Goal: Task Accomplishment & Management: Use online tool/utility

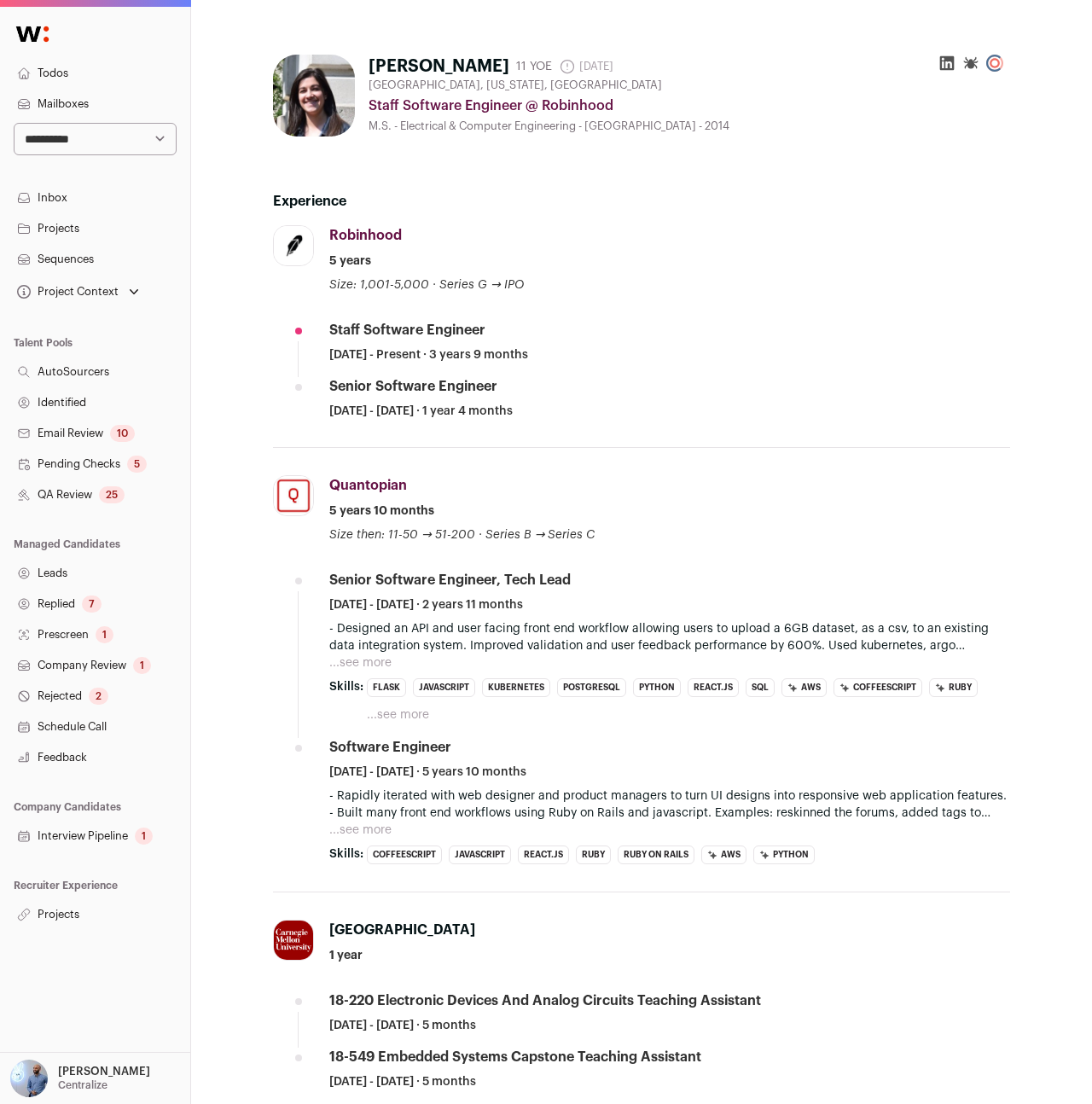
drag, startPoint x: 295, startPoint y: 614, endPoint x: 296, endPoint y: 603, distance: 11.0
click at [296, 609] on li "Quantopian quantopian.com Add to company list Public / Private Private Valuatio…" at bounding box center [641, 670] width 737 height 445
click at [557, 515] on div "Quantopian Quantopian quantopian.com Add to company list Public / Private Priva…" at bounding box center [669, 509] width 681 height 68
click at [372, 827] on button "...see more" at bounding box center [360, 830] width 62 height 17
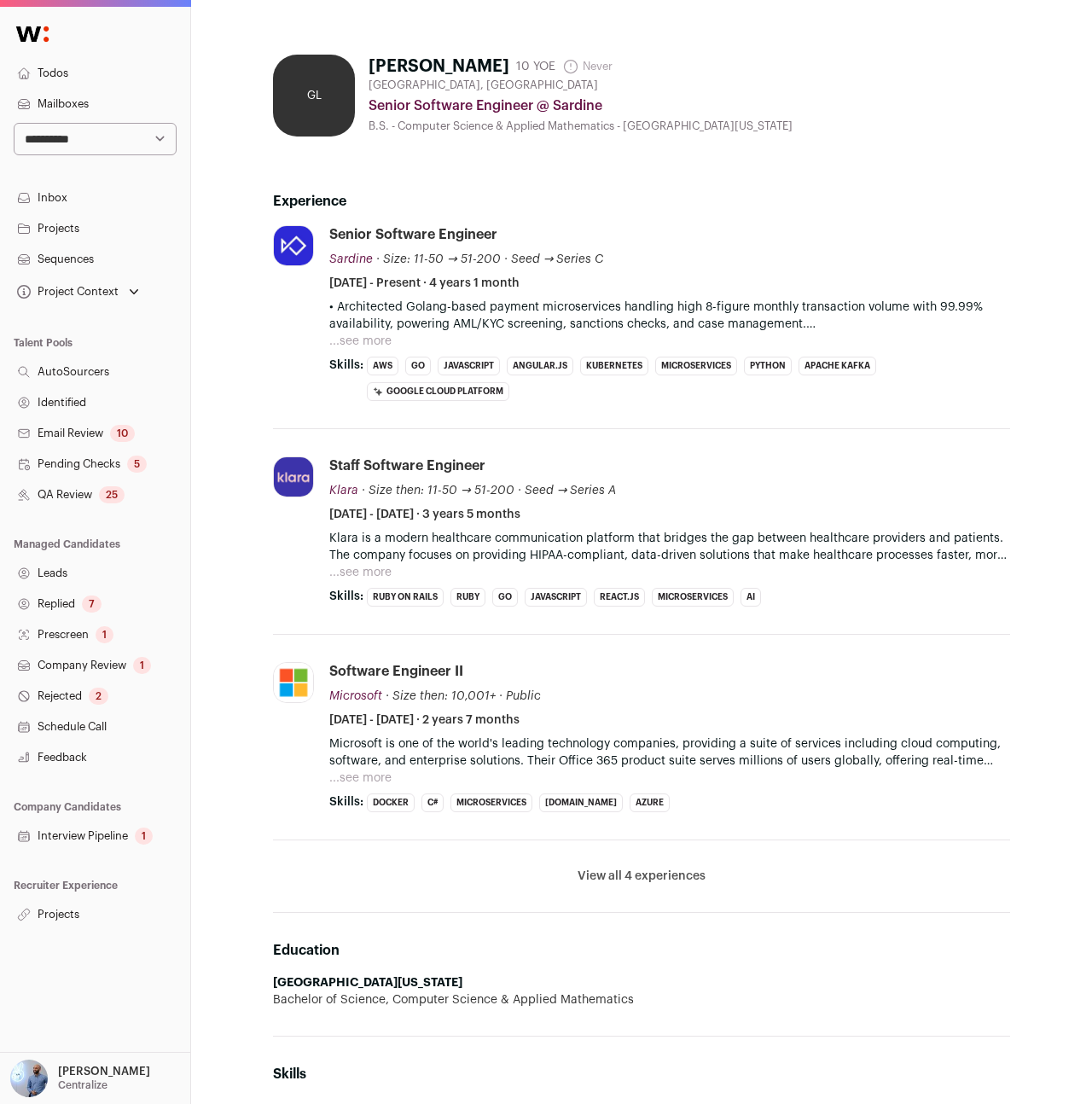
click at [522, 306] on p "• Architected Golang-based payment microservices handling high 8-figure monthly…" at bounding box center [669, 315] width 681 height 34
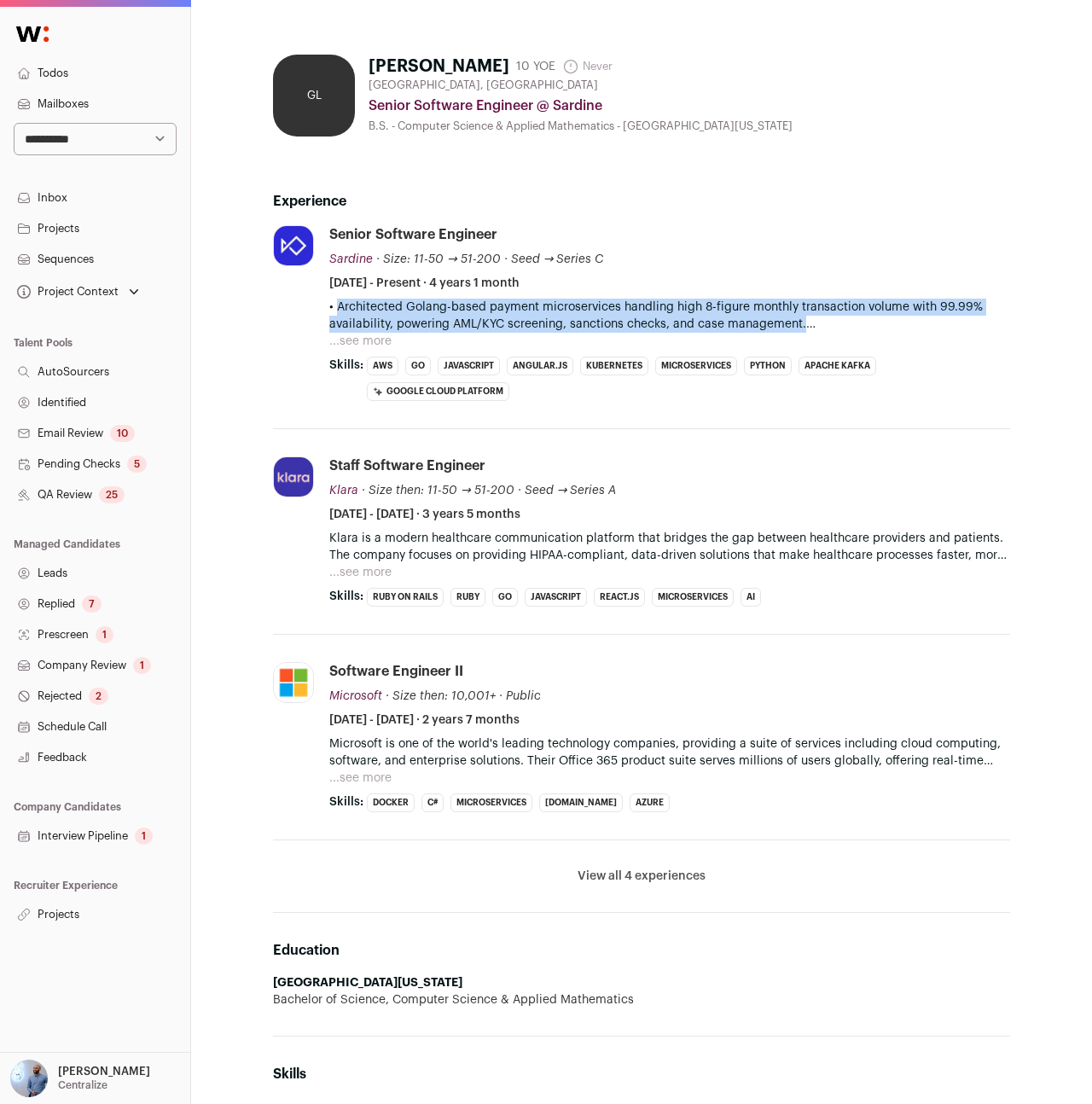
click at [522, 306] on p "• Architected Golang-based payment microservices handling high 8-figure monthly…" at bounding box center [669, 315] width 681 height 34
click at [422, 332] on p "• Built real-time fraud detection pipelines (Go + Python + Kafka + ML models) a…" at bounding box center [669, 340] width 681 height 17
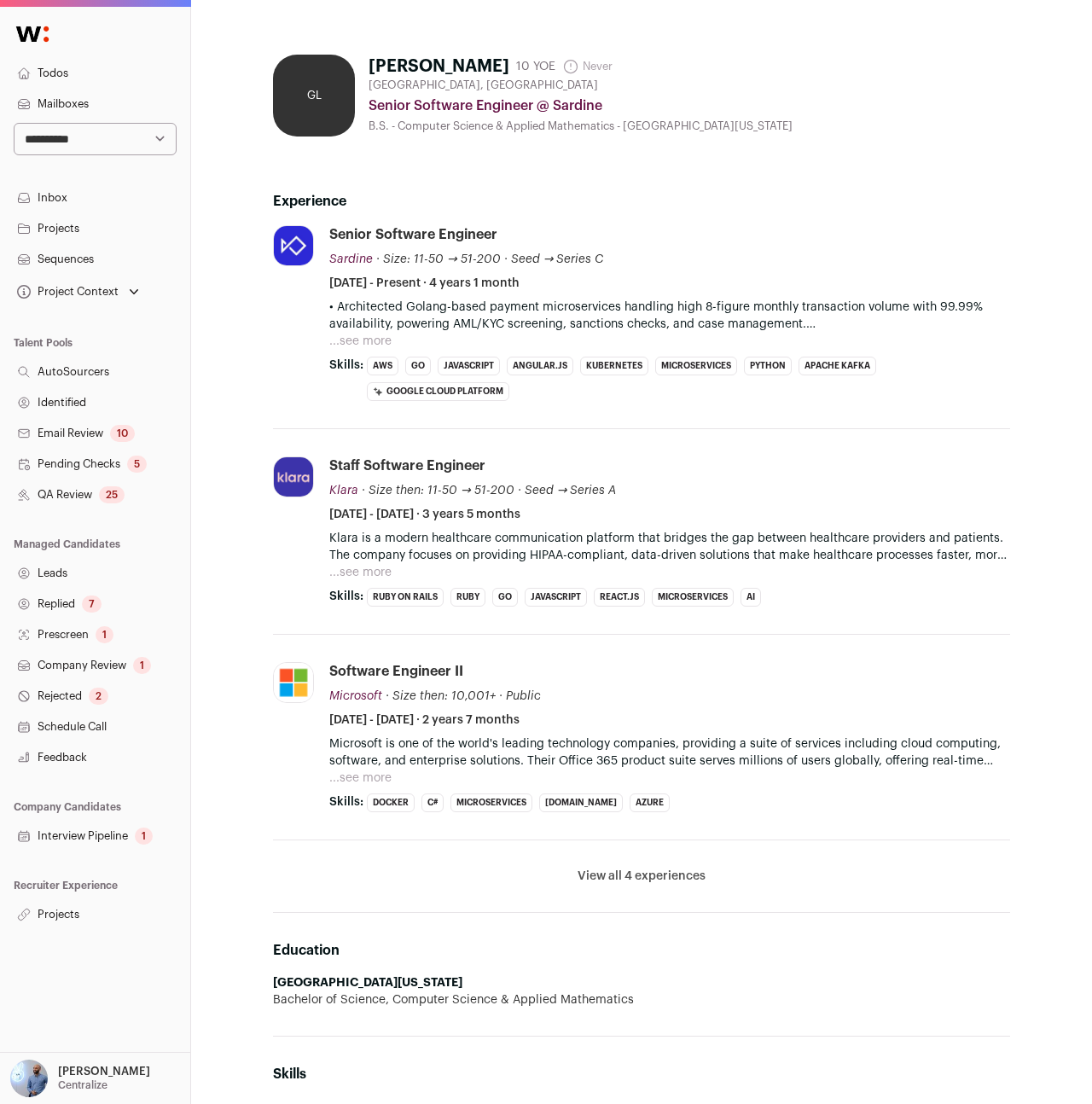
click at [381, 340] on button "...see more" at bounding box center [360, 340] width 62 height 17
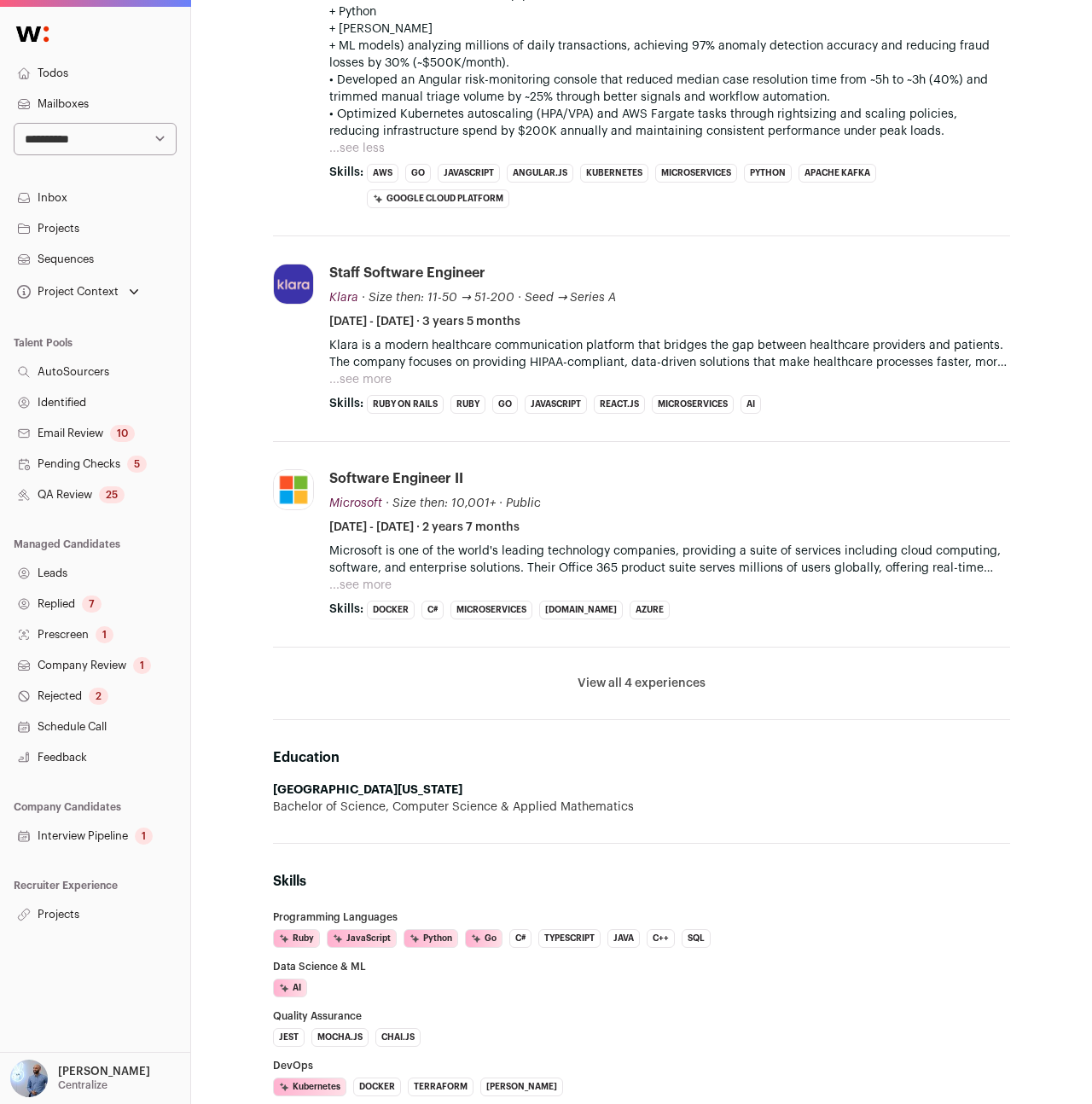
scroll to position [48, 0]
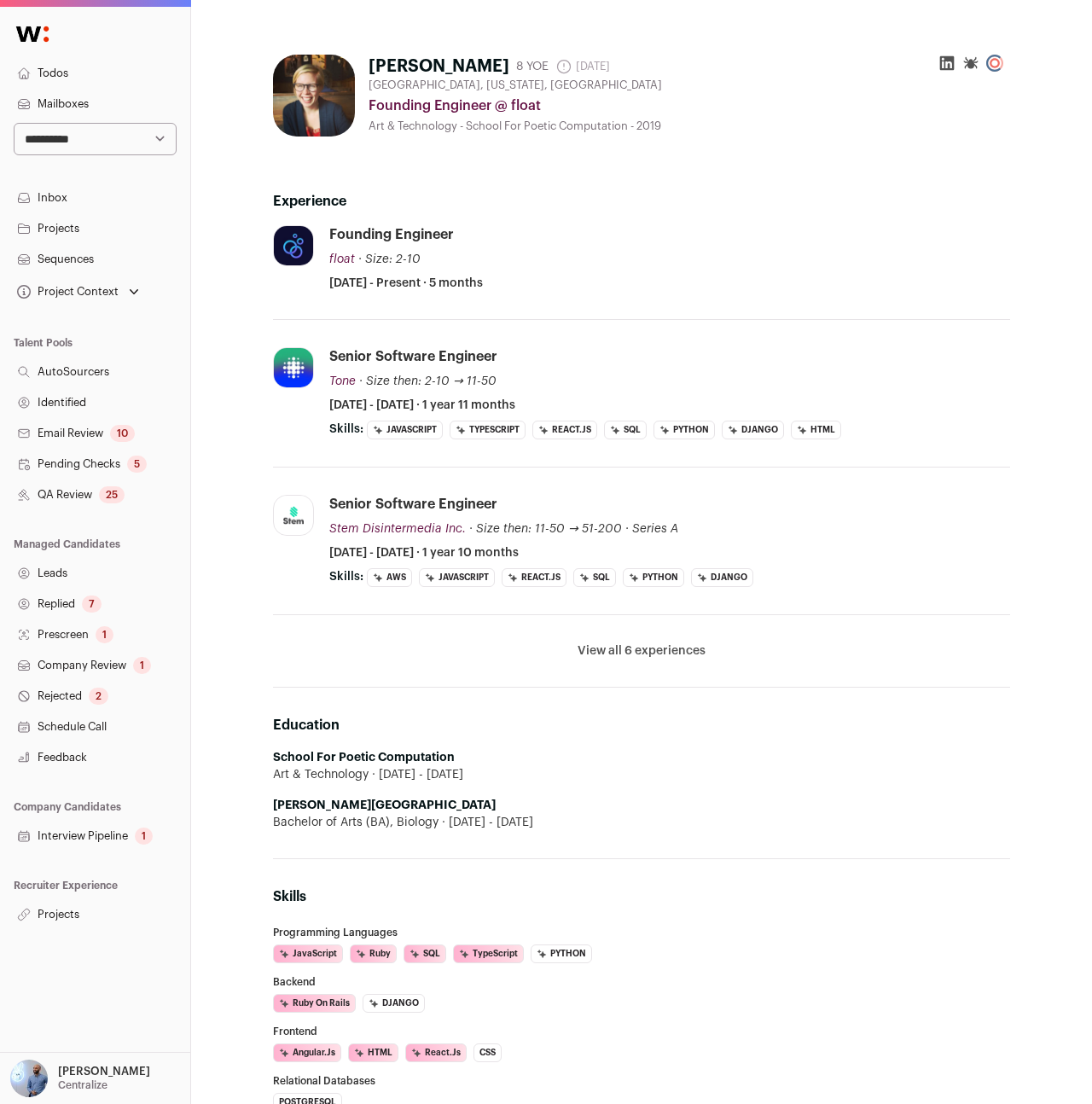
drag, startPoint x: 625, startPoint y: 673, endPoint x: 624, endPoint y: 658, distance: 15.0
click at [625, 672] on li "View all 6 experiences View less" at bounding box center [641, 651] width 737 height 73
click at [625, 647] on button "View all 6 experiences" at bounding box center [641, 650] width 128 height 17
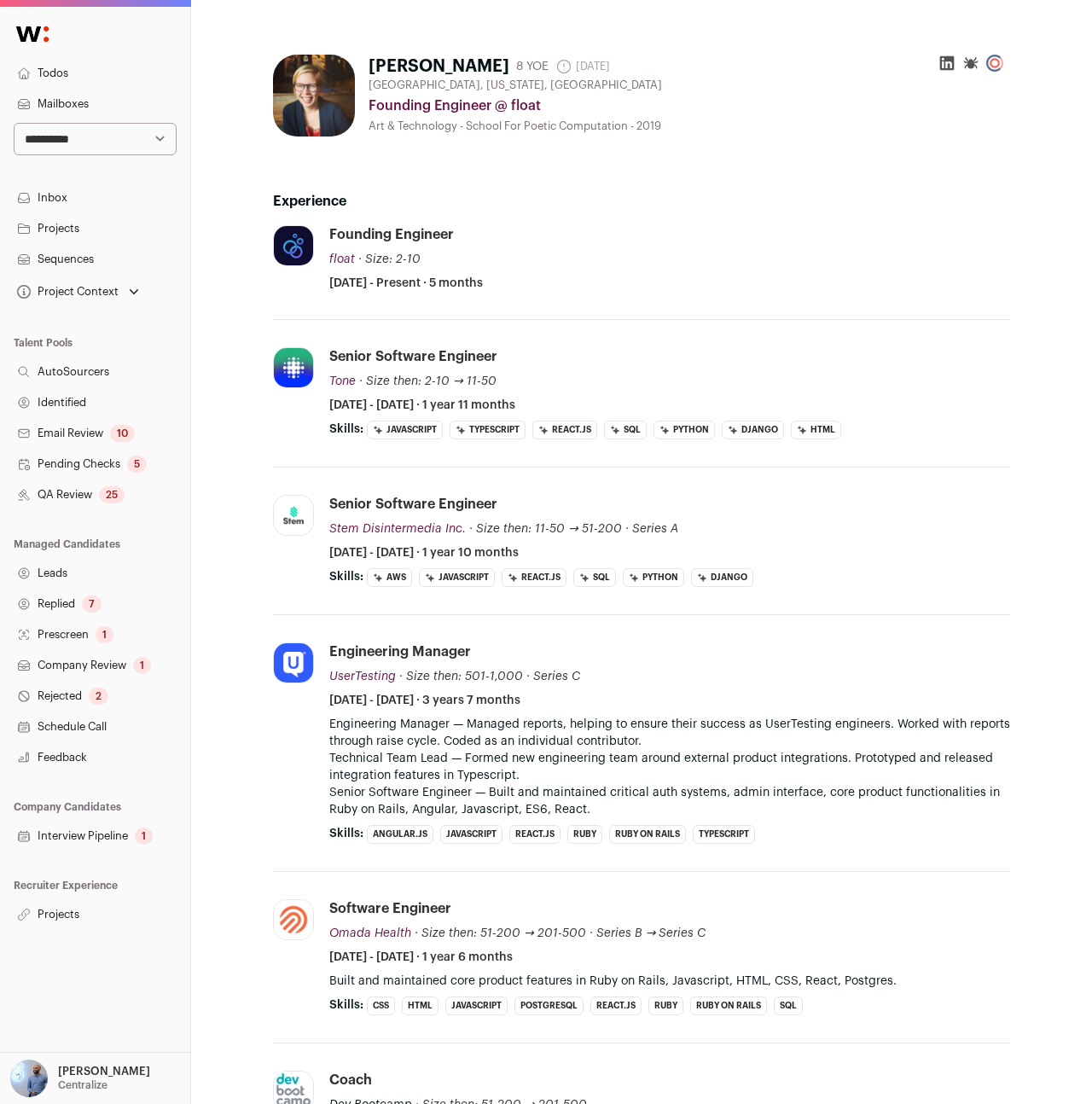
click at [771, 243] on div "Founding Engineer float float withfloat.io Add to company list Public / Private…" at bounding box center [669, 259] width 681 height 67
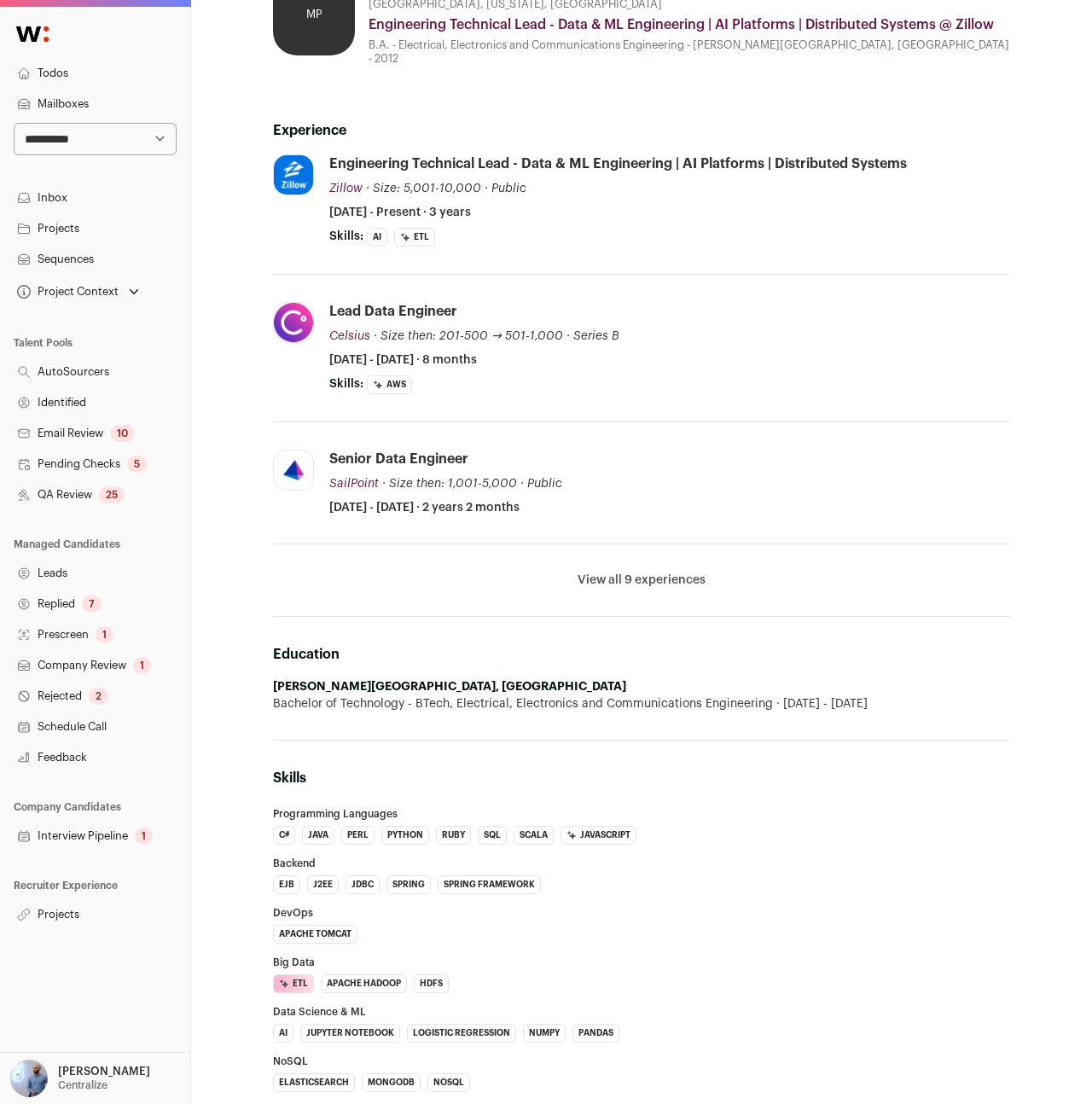
scroll to position [358, 0]
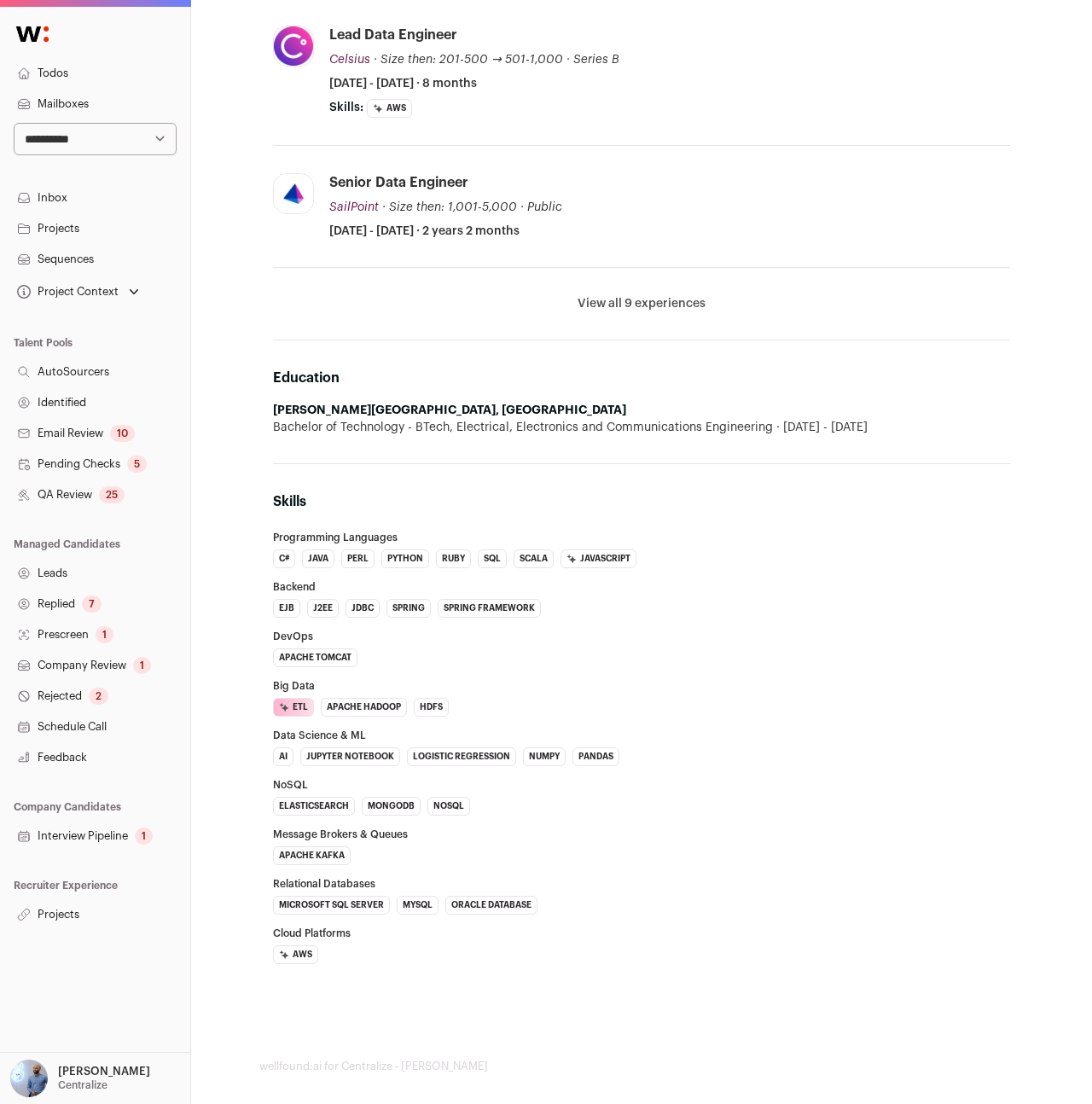
click at [395, 984] on div "Experience Zillow zillow.com Add to company list Public / Private Public Compan…" at bounding box center [641, 417] width 737 height 1201
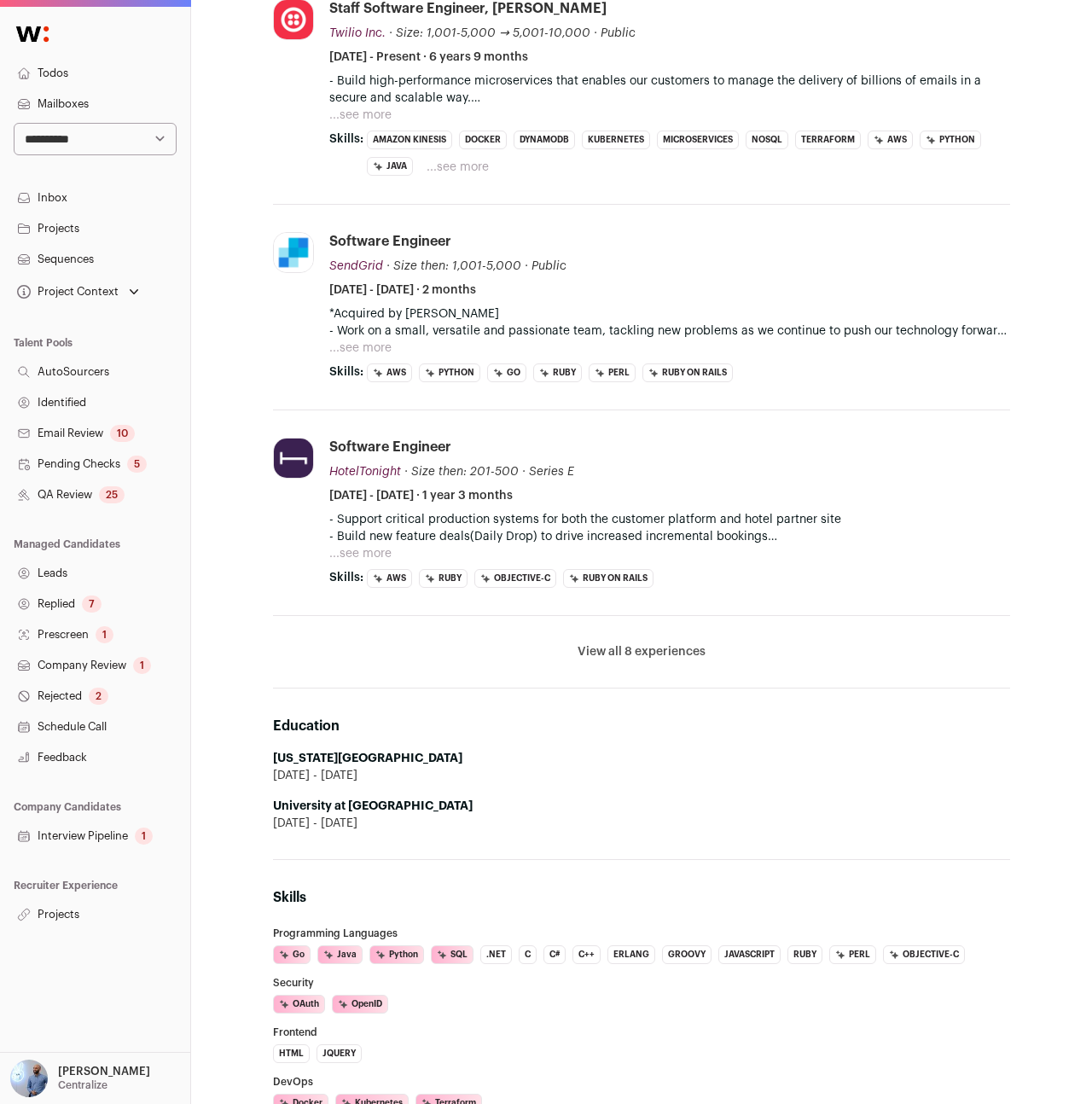
scroll to position [88, 0]
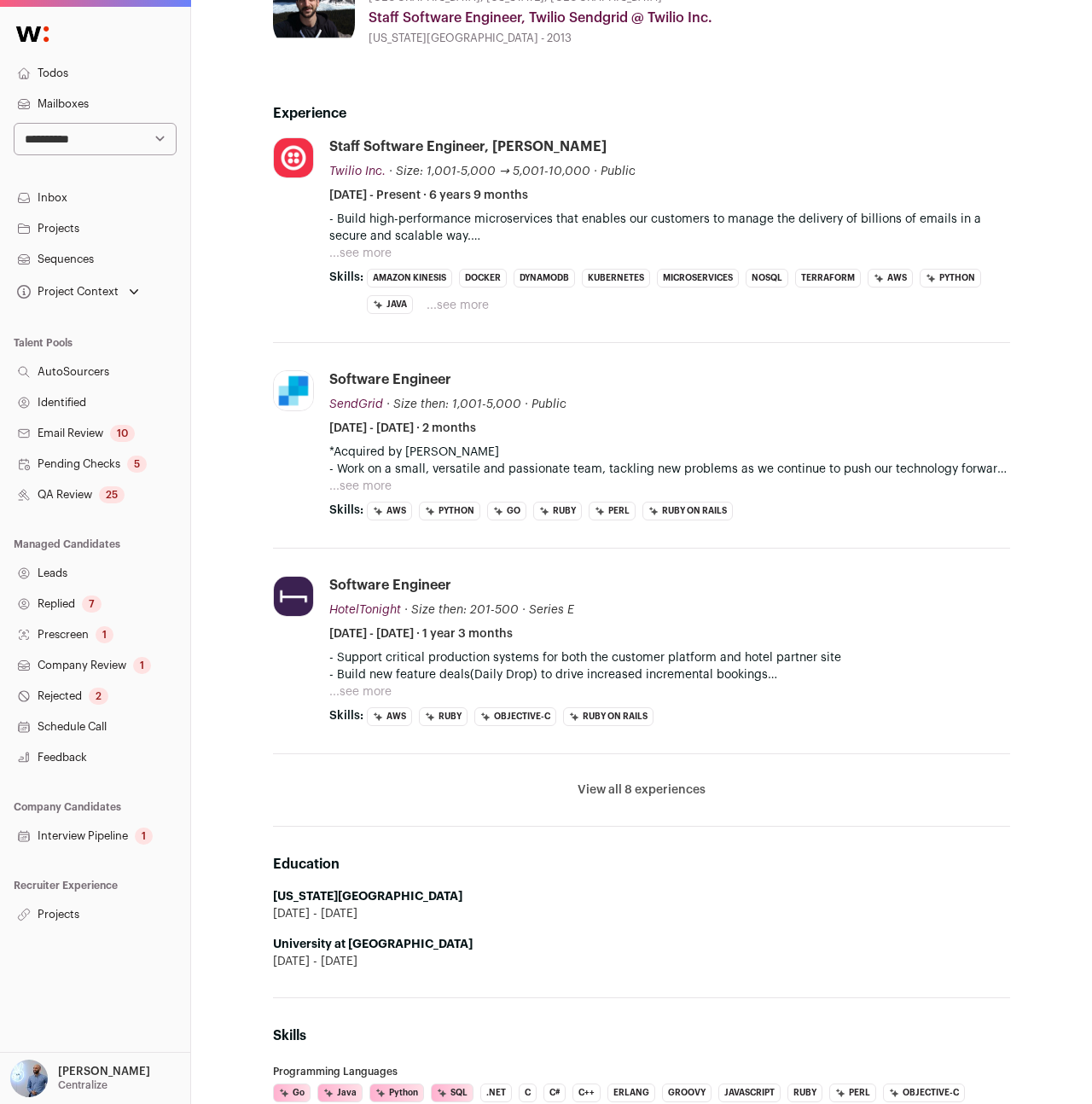
click at [454, 900] on strong "[US_STATE][GEOGRAPHIC_DATA]" at bounding box center [368, 896] width 189 height 12
click at [634, 785] on button "View all 8 experiences" at bounding box center [641, 789] width 128 height 17
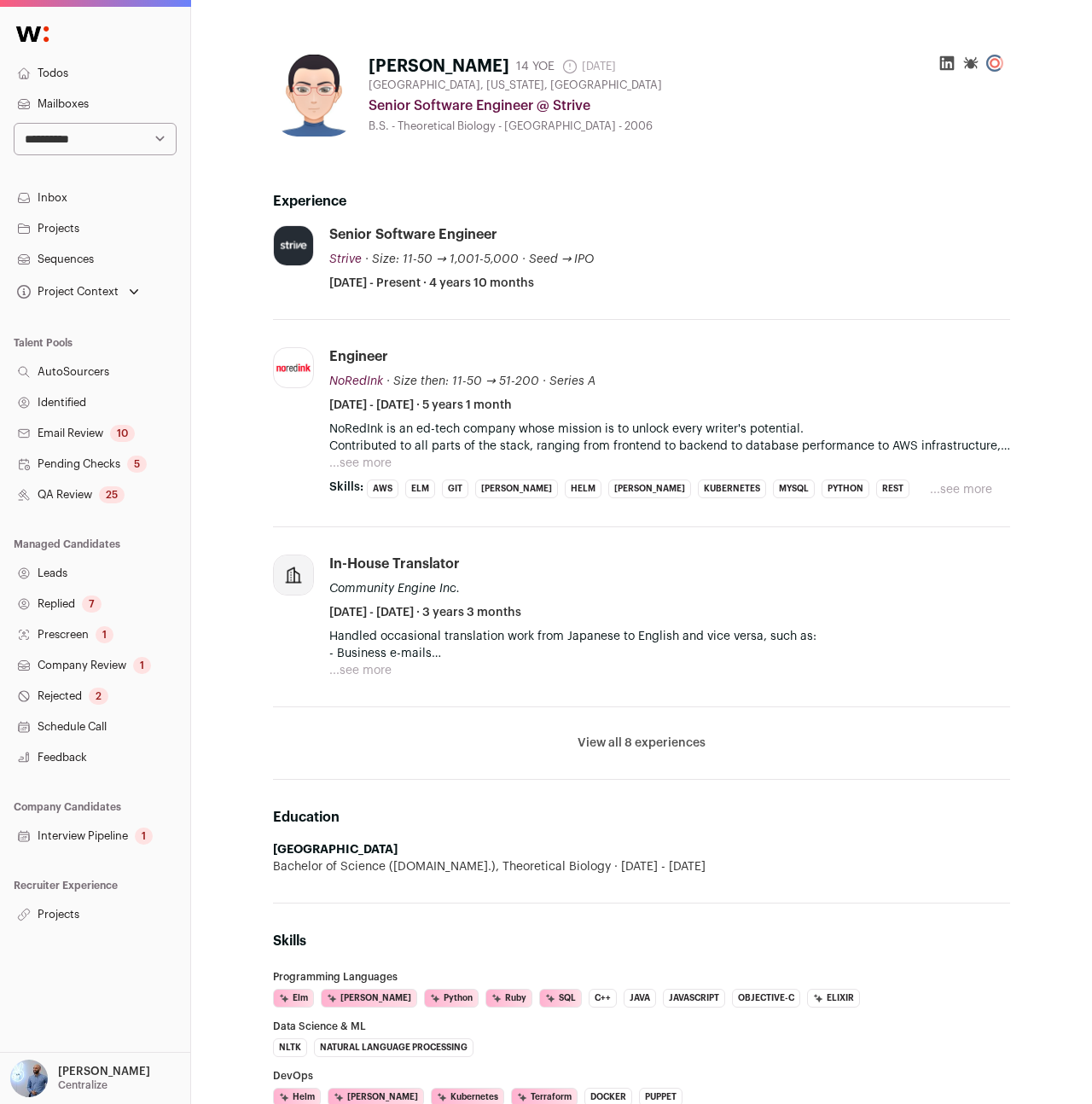
click at [603, 626] on li "In-house translator Community Engine Inc. February 2007 - April 2010 · 3 years …" at bounding box center [669, 616] width 681 height 125
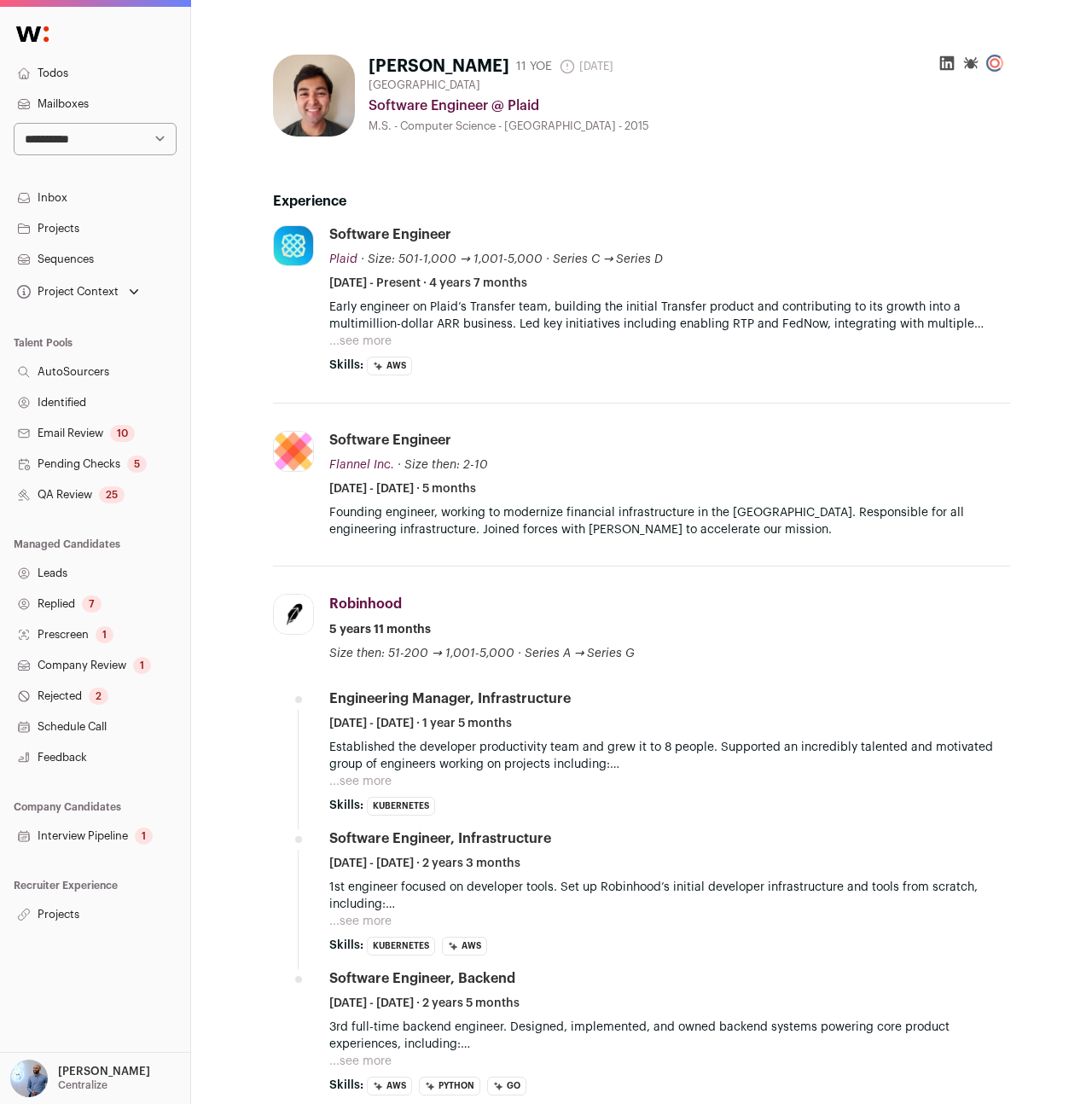
click at [382, 310] on p "Early engineer on Plaid’s Transfer team, building the initial Transfer product …" at bounding box center [669, 315] width 681 height 34
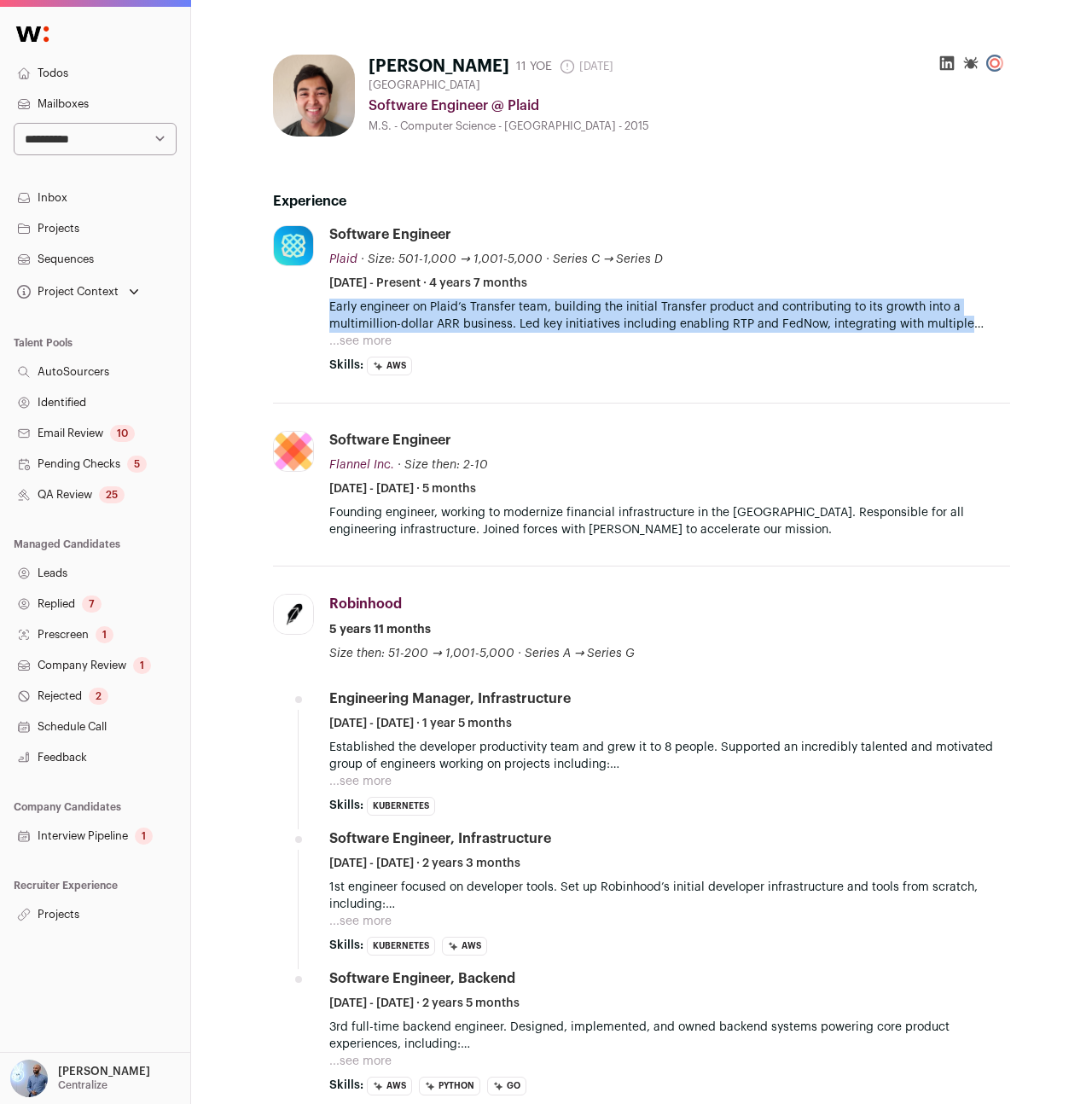
click at [382, 310] on p "Early engineer on Plaid’s Transfer team, building the initial Transfer product …" at bounding box center [669, 315] width 681 height 34
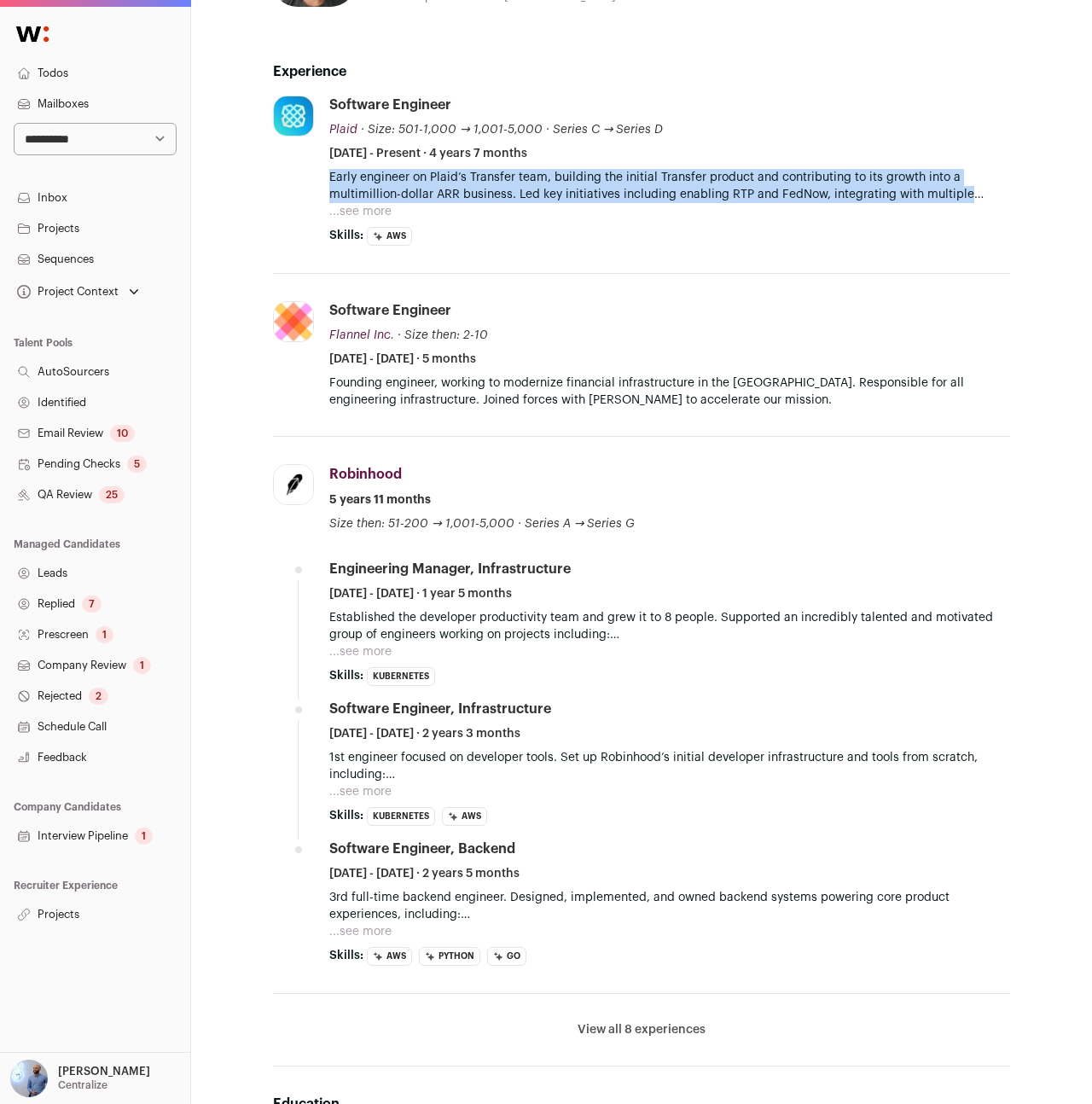
scroll to position [99, 0]
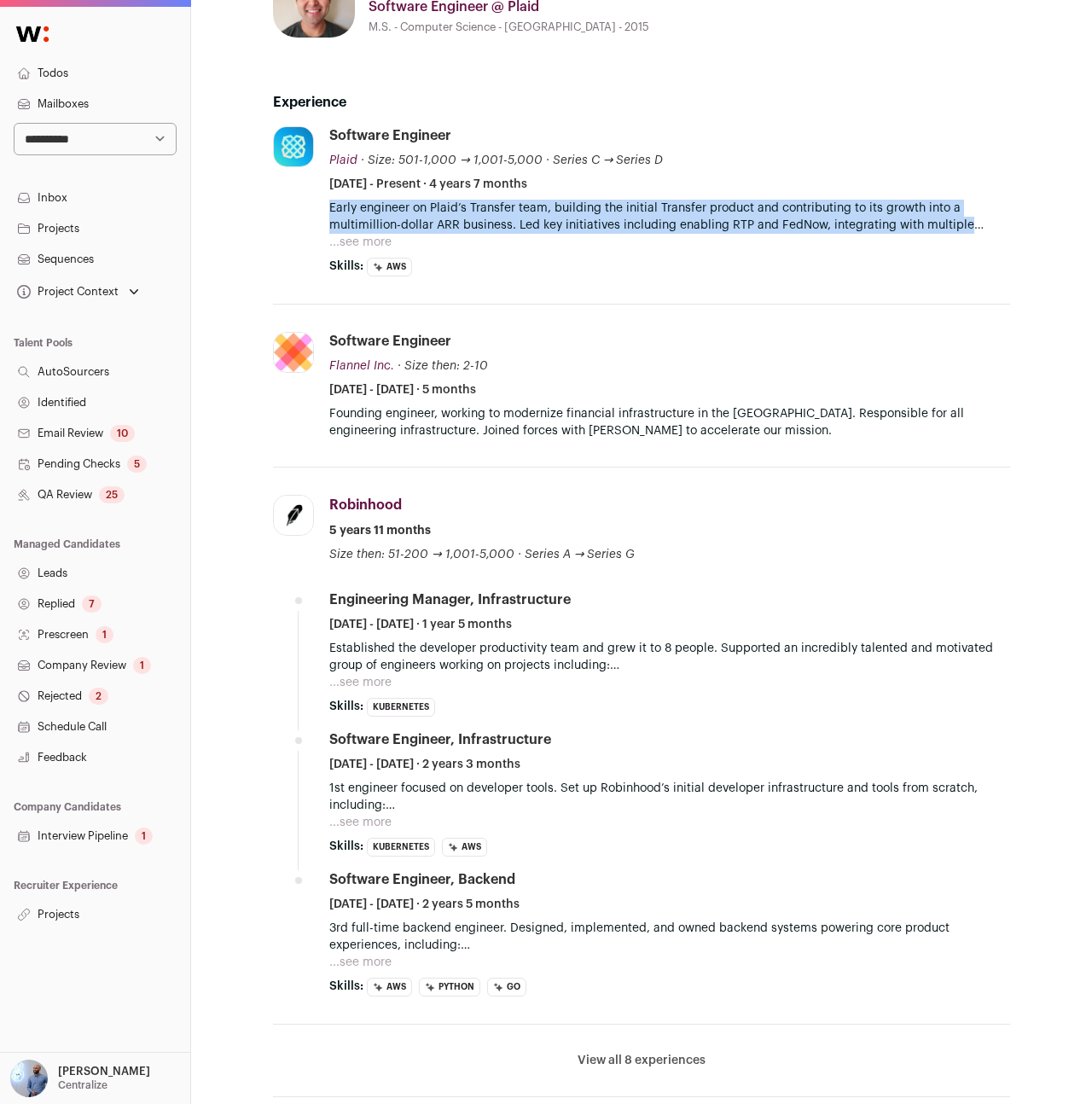
click at [389, 244] on button "...see more" at bounding box center [360, 241] width 62 height 17
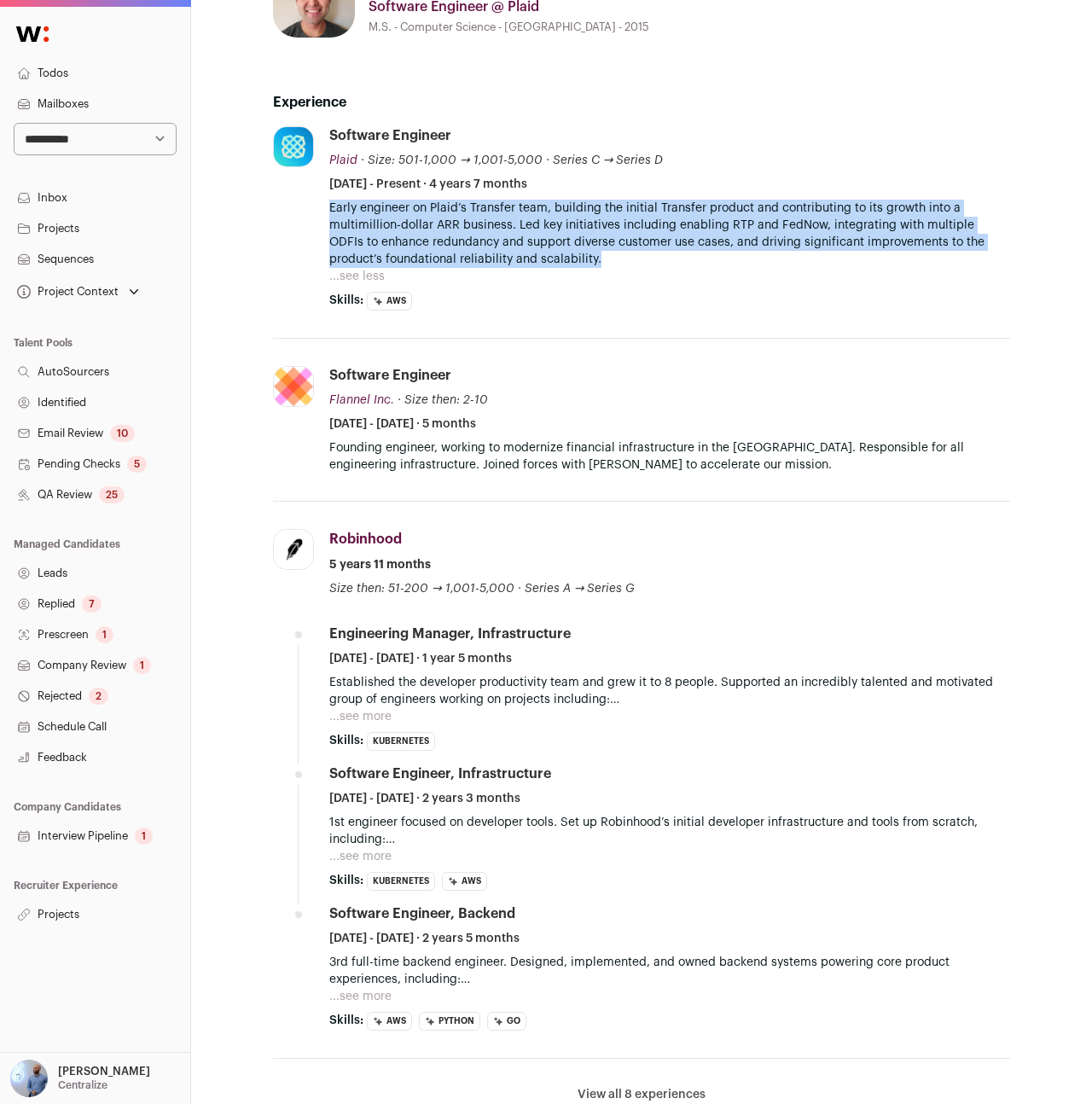
click at [546, 360] on li "Flannel Inc. Add to company list Public / Private Private Valuation Unknown Com…" at bounding box center [641, 420] width 737 height 163
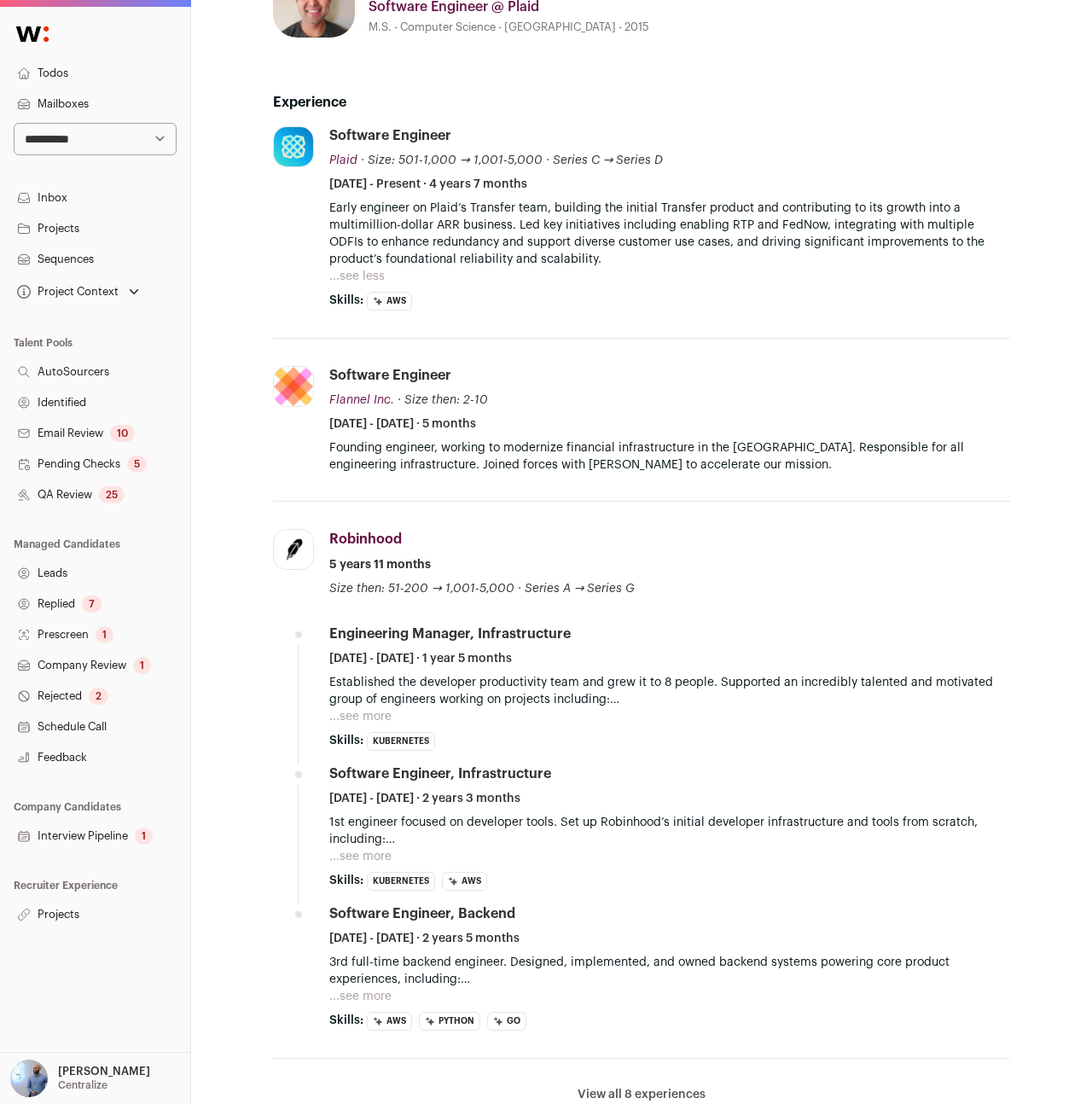
click at [68, 282] on div "Project Context" at bounding box center [78, 291] width 129 height 24
click at [388, 268] on div "Early engineer on Plaid’s Transfer team, building the initial Transfer product …" at bounding box center [669, 242] width 681 height 85
click at [80, 148] on select "**********" at bounding box center [96, 139] width 163 height 32
select select "*"
click at [14, 123] on select "**********" at bounding box center [96, 139] width 163 height 32
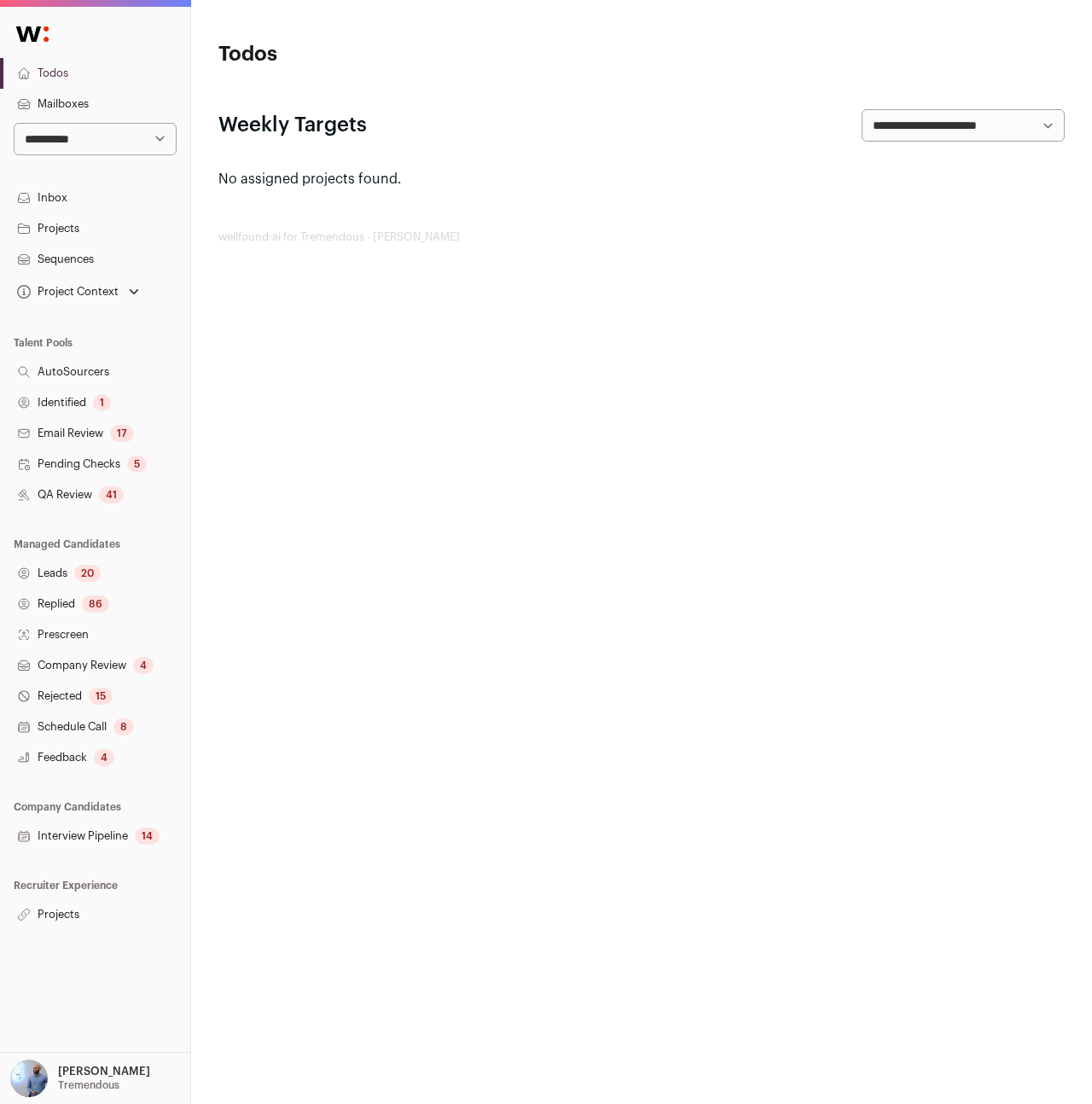
click at [59, 296] on div "Project Context" at bounding box center [67, 292] width 105 height 14
click at [87, 450] on link "Senior Software Engineer" at bounding box center [95, 442] width 150 height 20
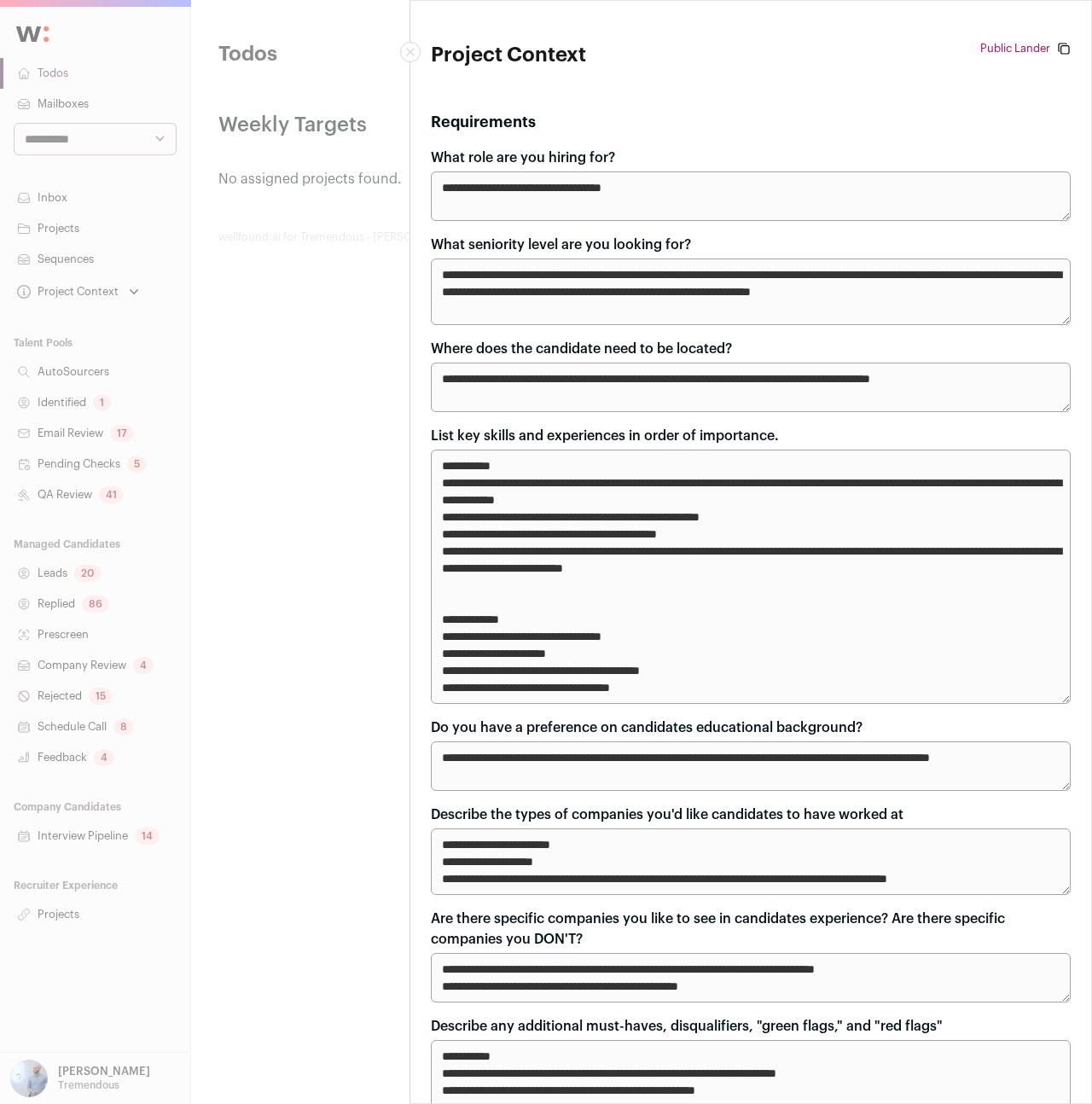
click at [256, 408] on div "**********" at bounding box center [546, 552] width 1092 height 1104
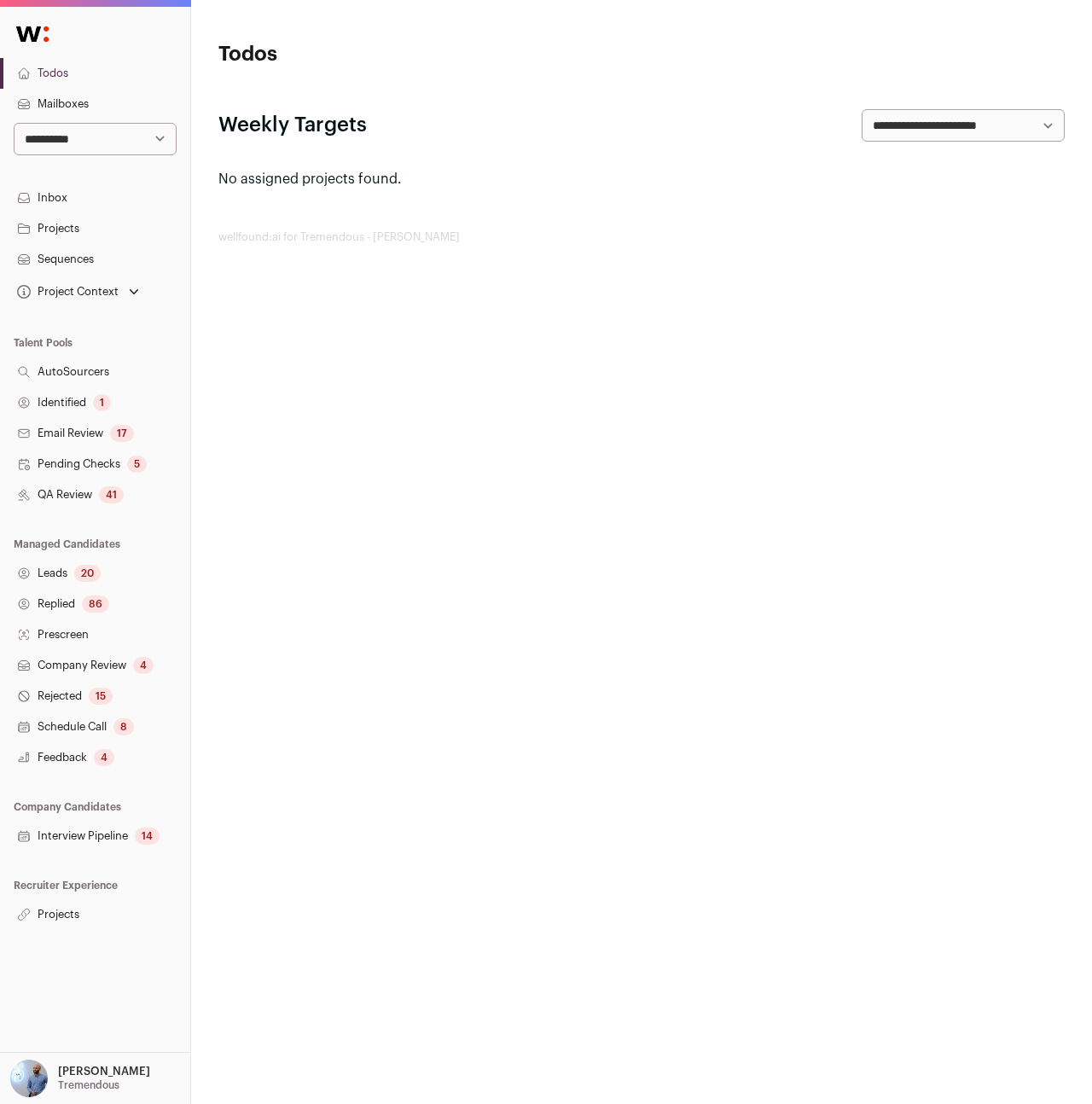
click at [82, 299] on div "Project Context" at bounding box center [78, 291] width 129 height 24
click at [90, 411] on link "Senior Product Manager" at bounding box center [95, 418] width 150 height 20
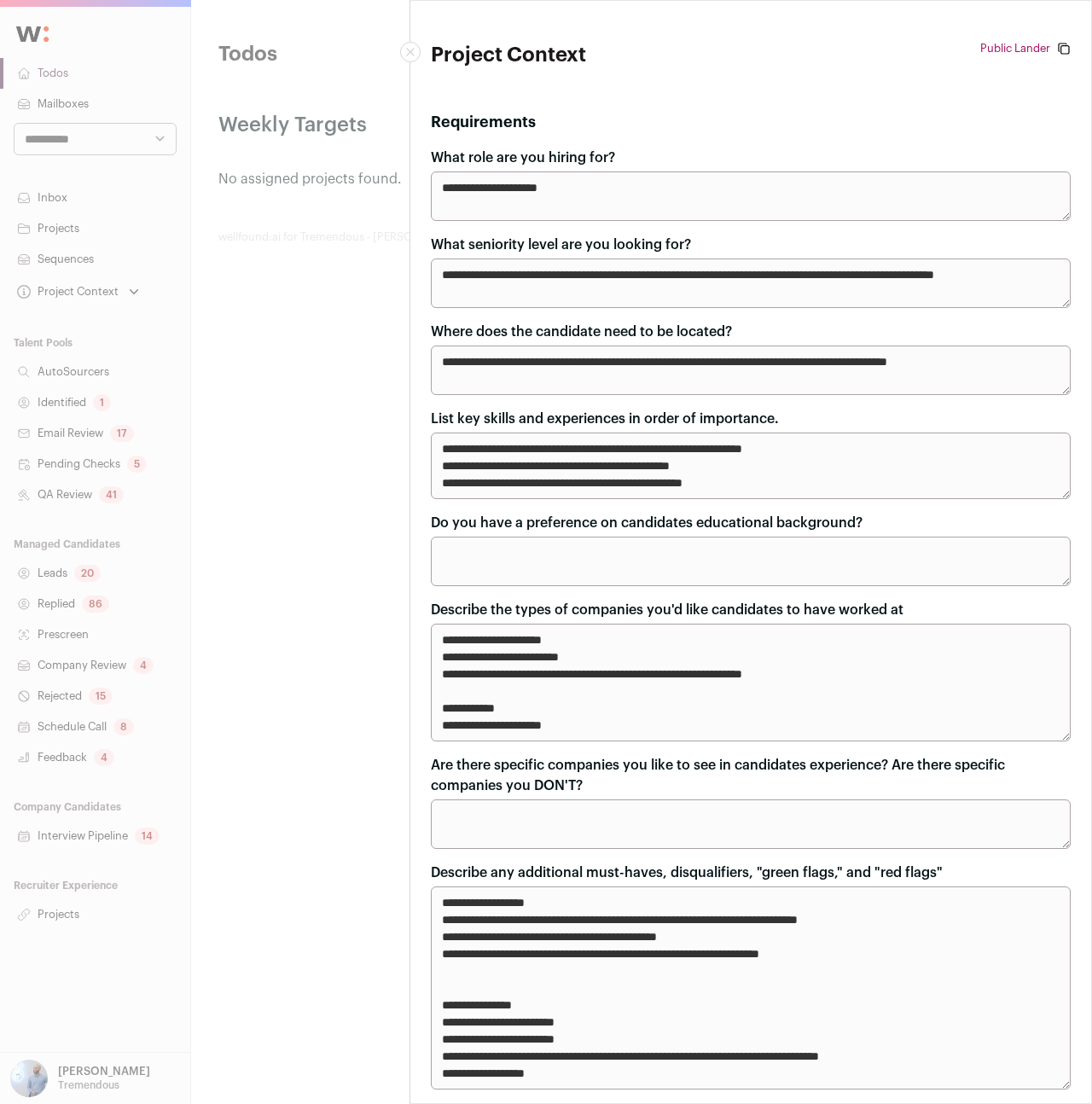
click at [279, 345] on div "**********" at bounding box center [546, 552] width 1092 height 1104
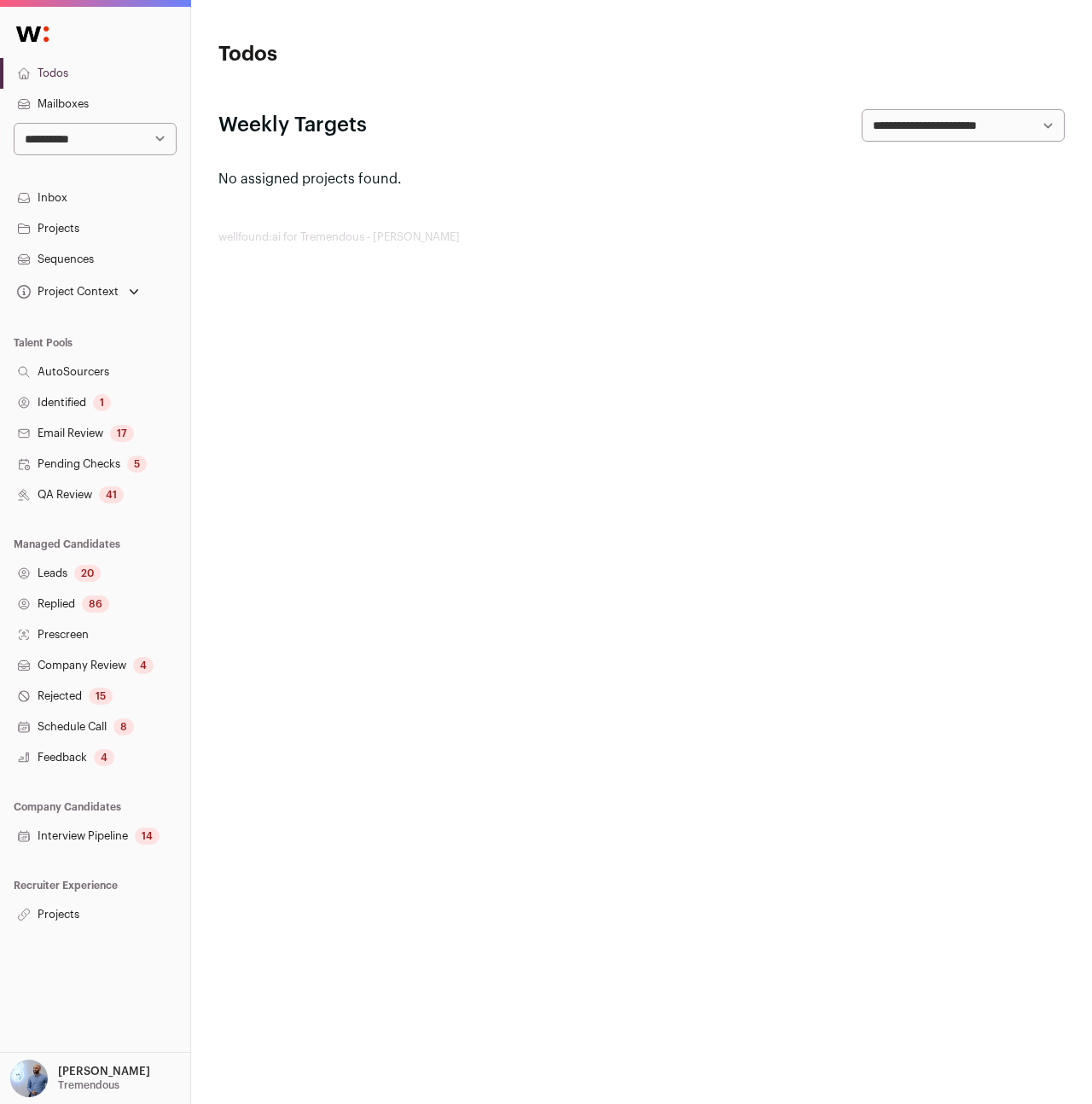
click at [115, 295] on div "Project Context" at bounding box center [67, 292] width 105 height 14
click at [100, 438] on link "Senior Software Engineer" at bounding box center [95, 442] width 150 height 20
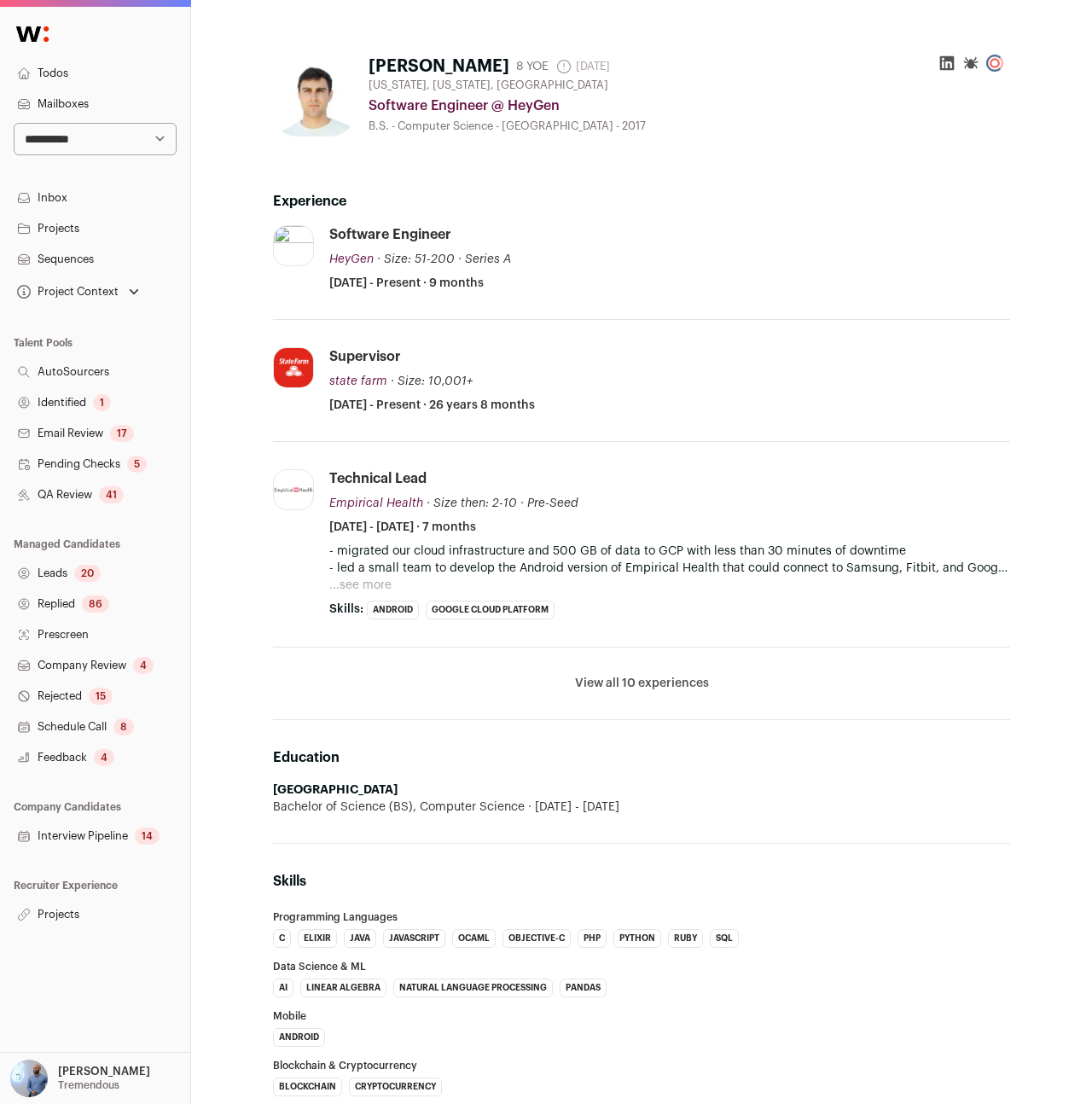
click at [623, 680] on button "View all 10 experiences" at bounding box center [642, 682] width 134 height 17
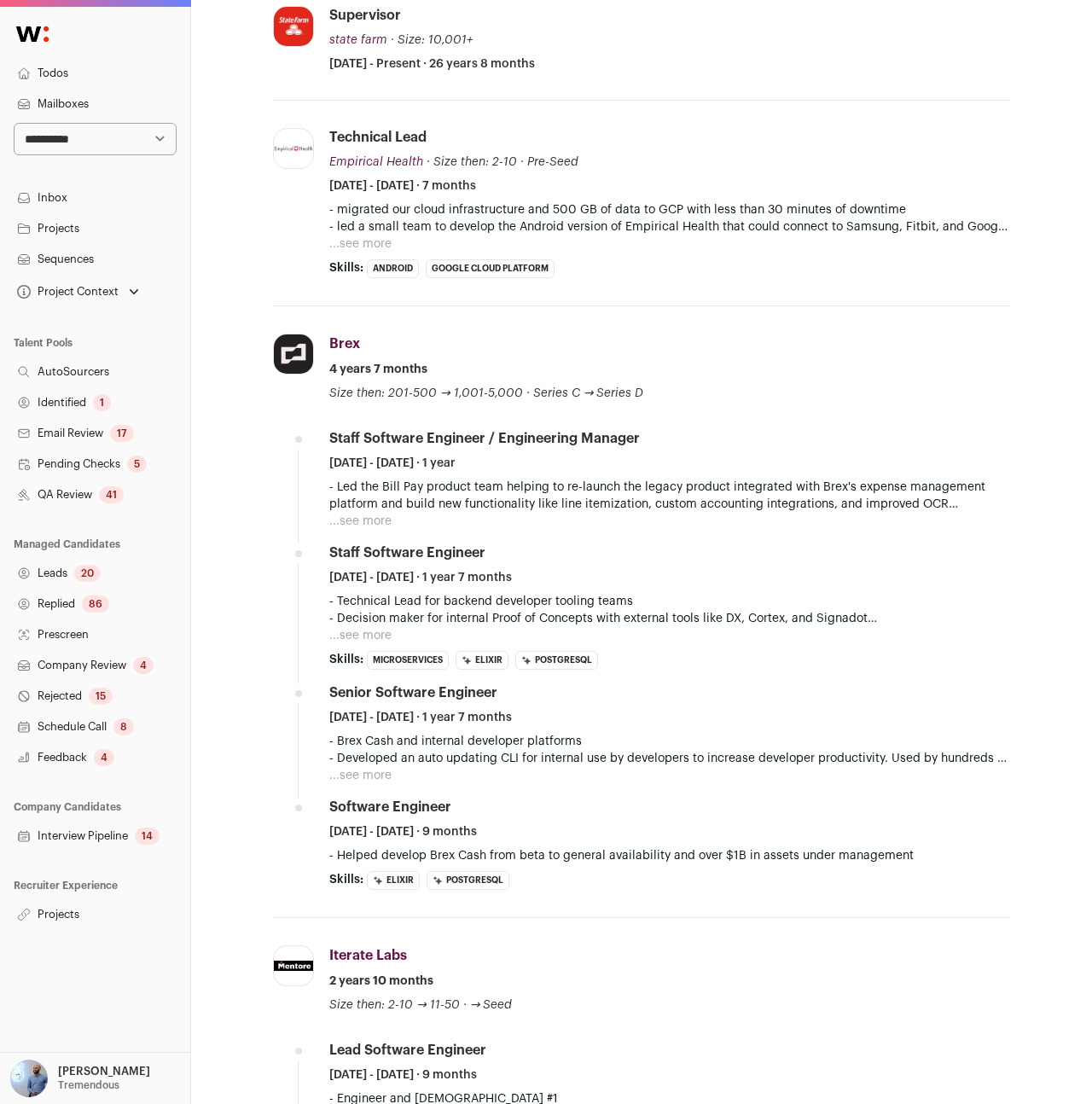
scroll to position [353, 0]
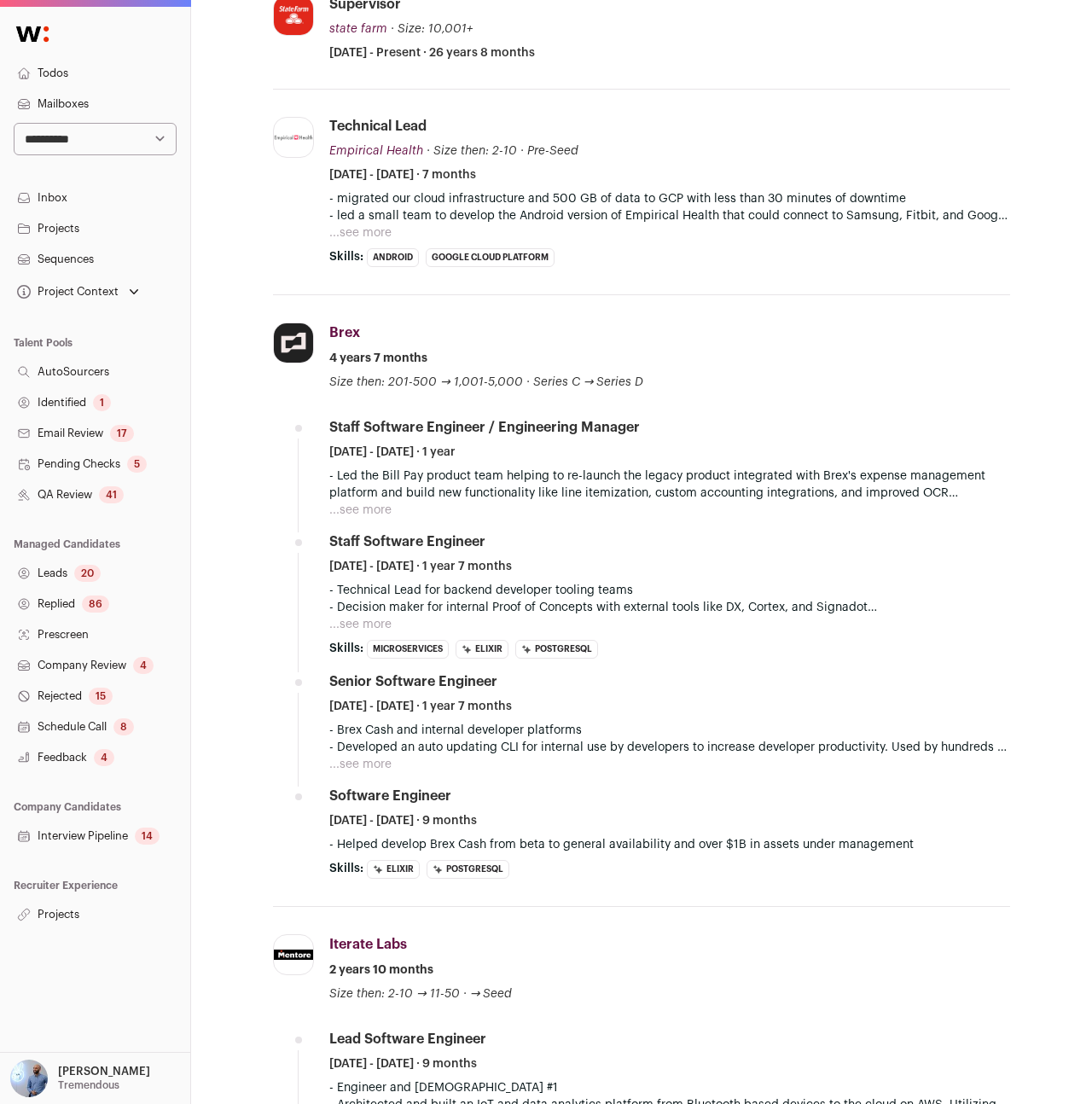
click at [373, 759] on button "...see more" at bounding box center [360, 764] width 62 height 17
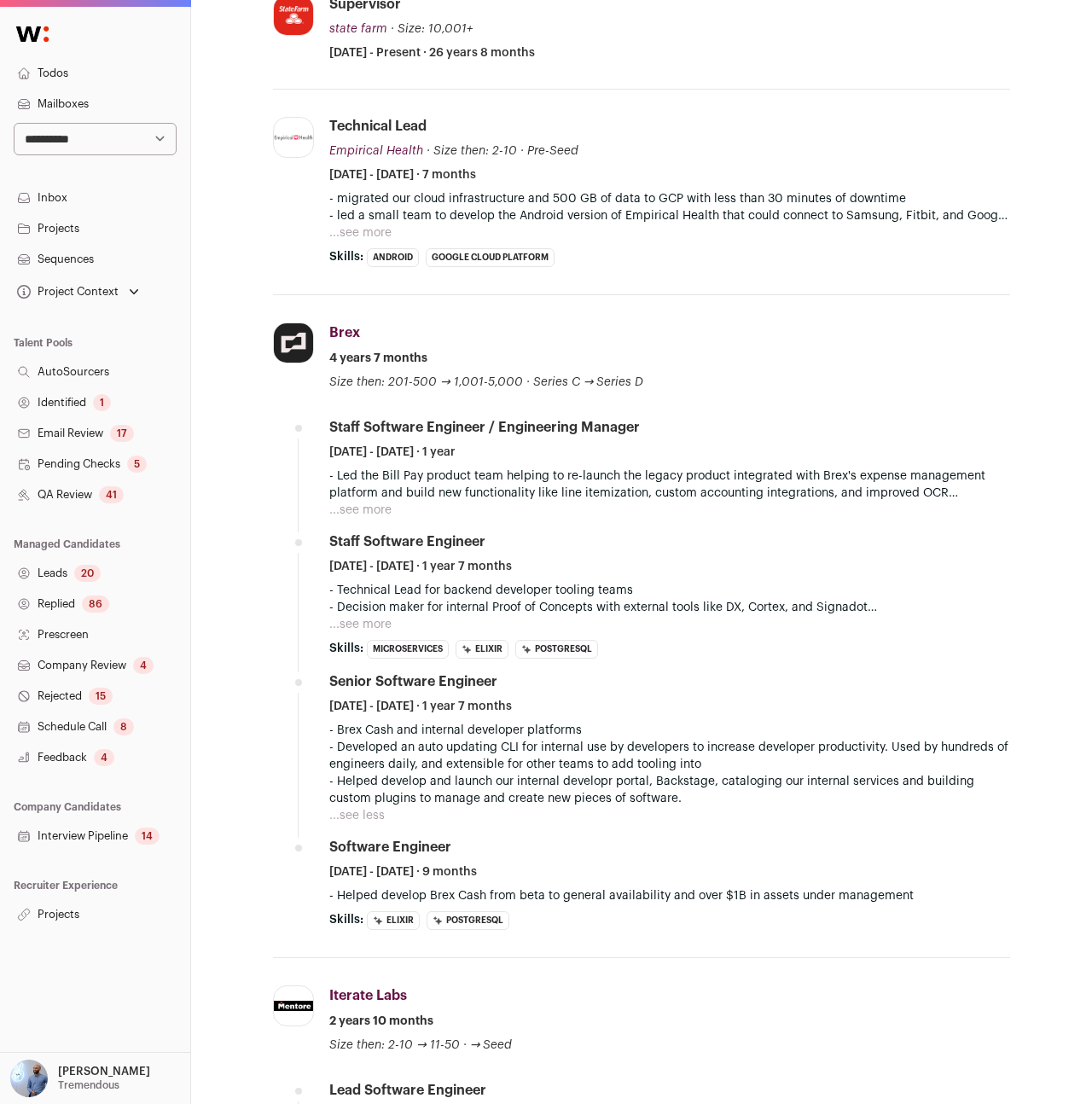
click at [368, 623] on button "...see more" at bounding box center [360, 623] width 62 height 17
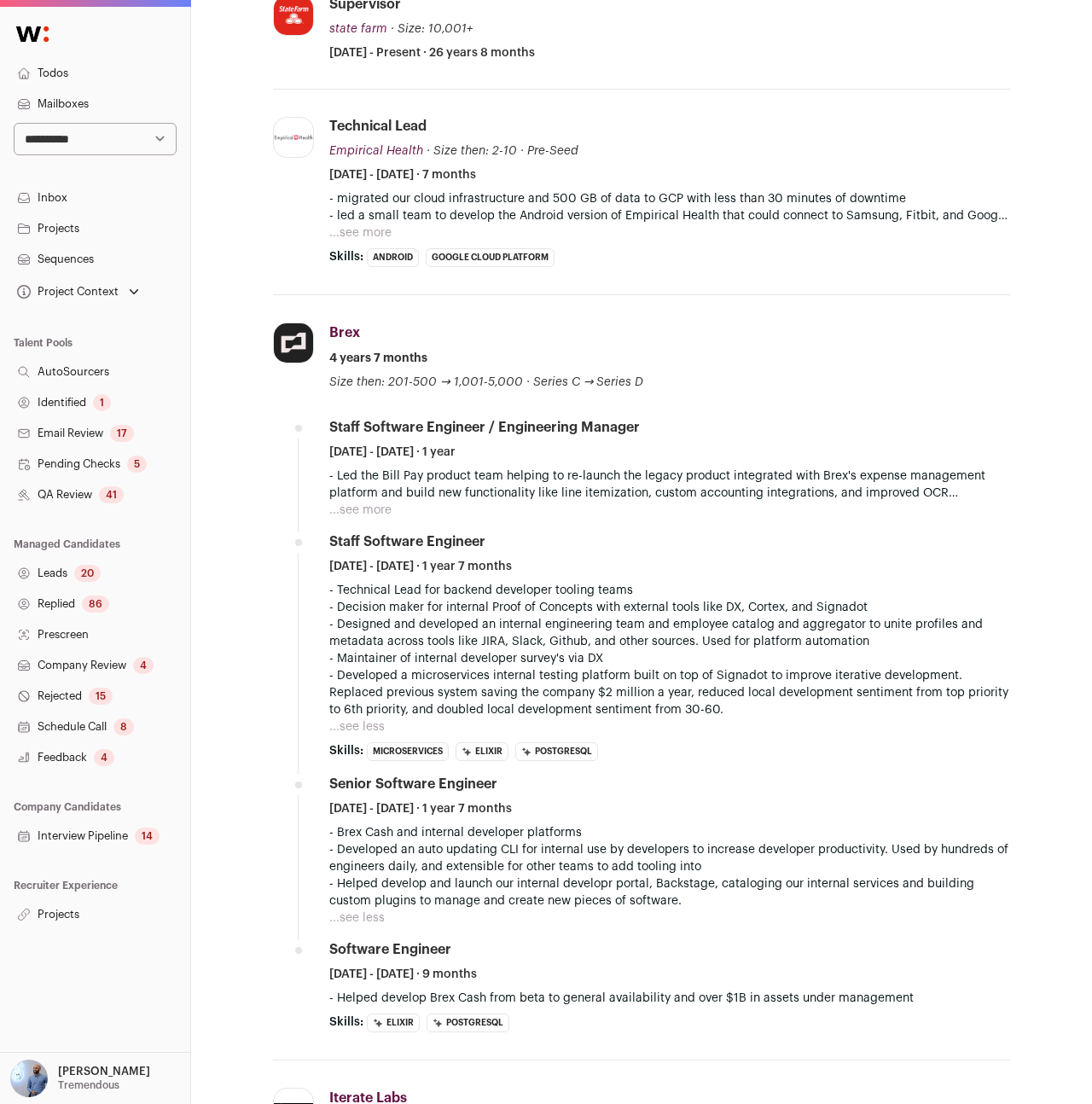
click at [398, 500] on p "- Led the Bill Pay product team helping to re-launch the legacy product integra…" at bounding box center [669, 484] width 681 height 34
click at [377, 504] on button "...see more" at bounding box center [360, 509] width 62 height 17
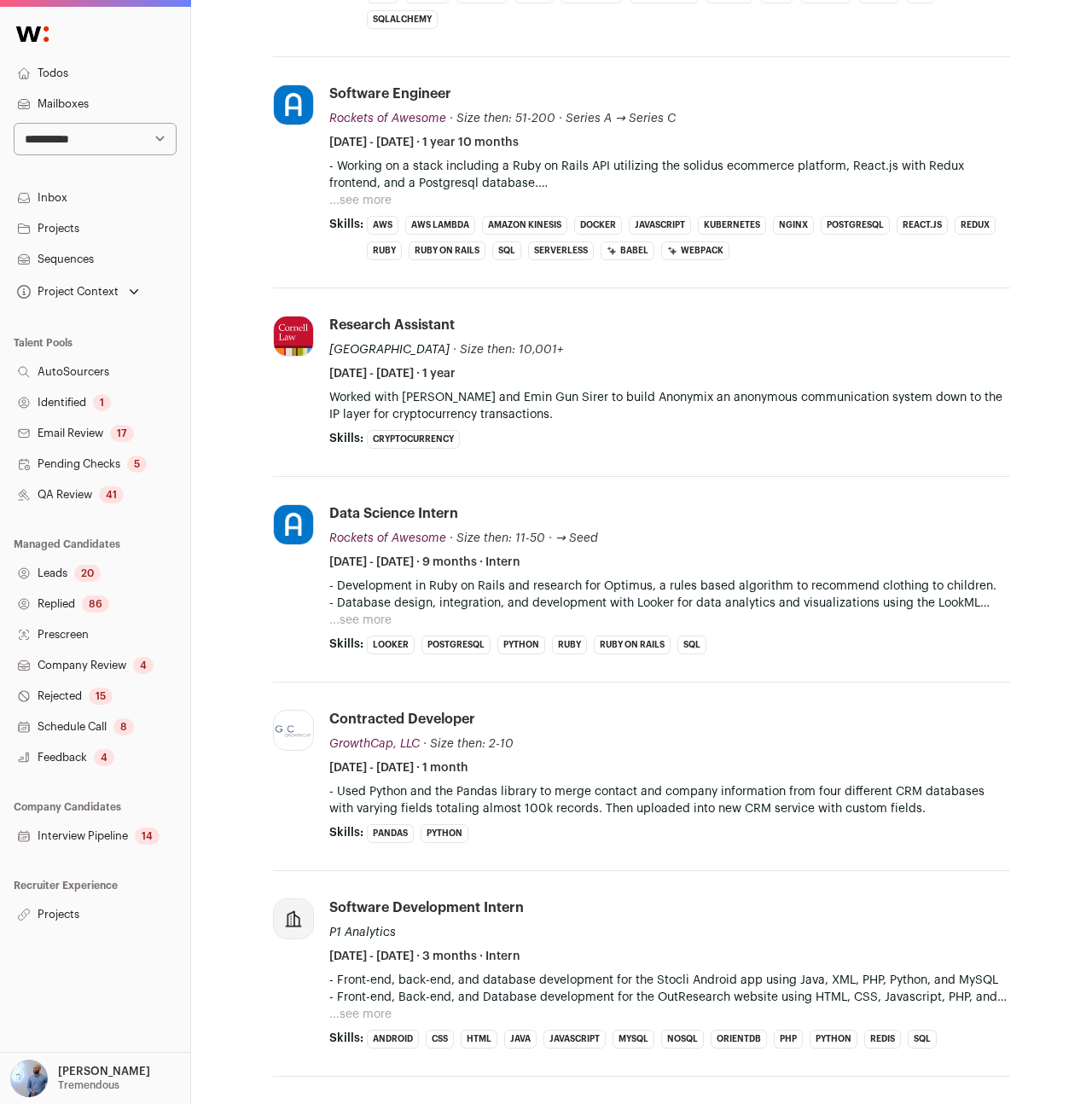
scroll to position [1847, 0]
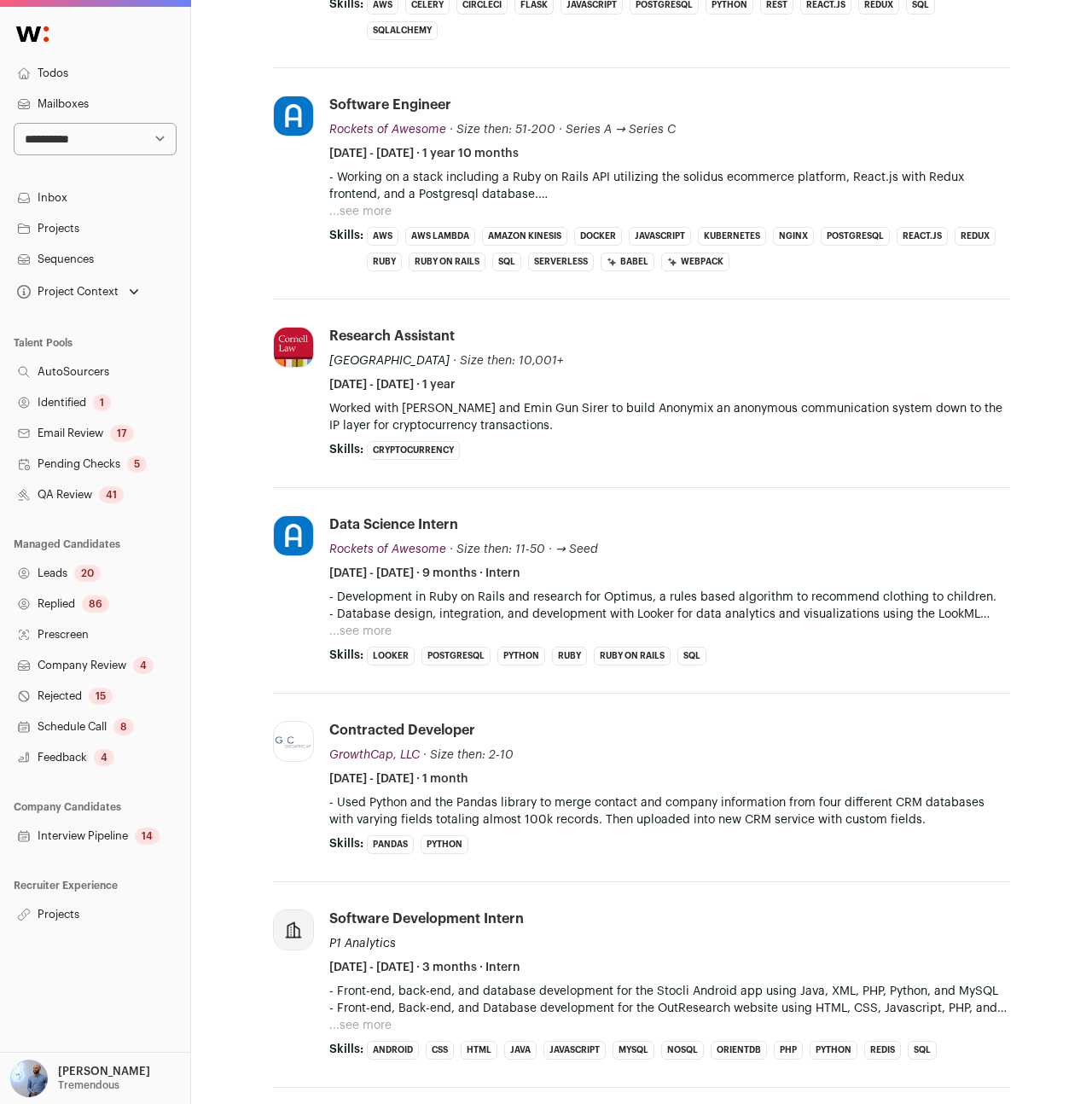
click at [360, 204] on button "...see more" at bounding box center [360, 210] width 62 height 17
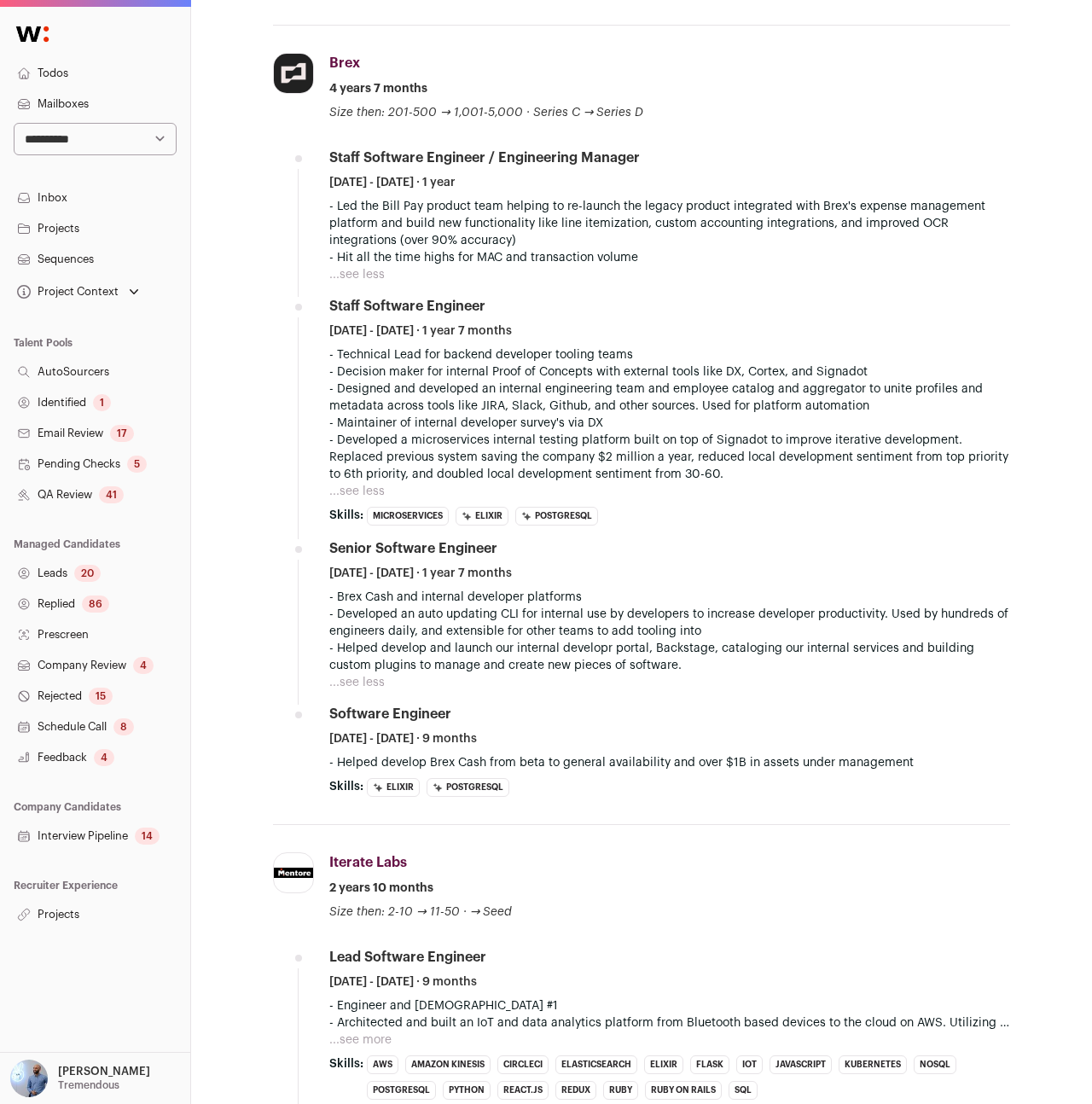
scroll to position [610, 0]
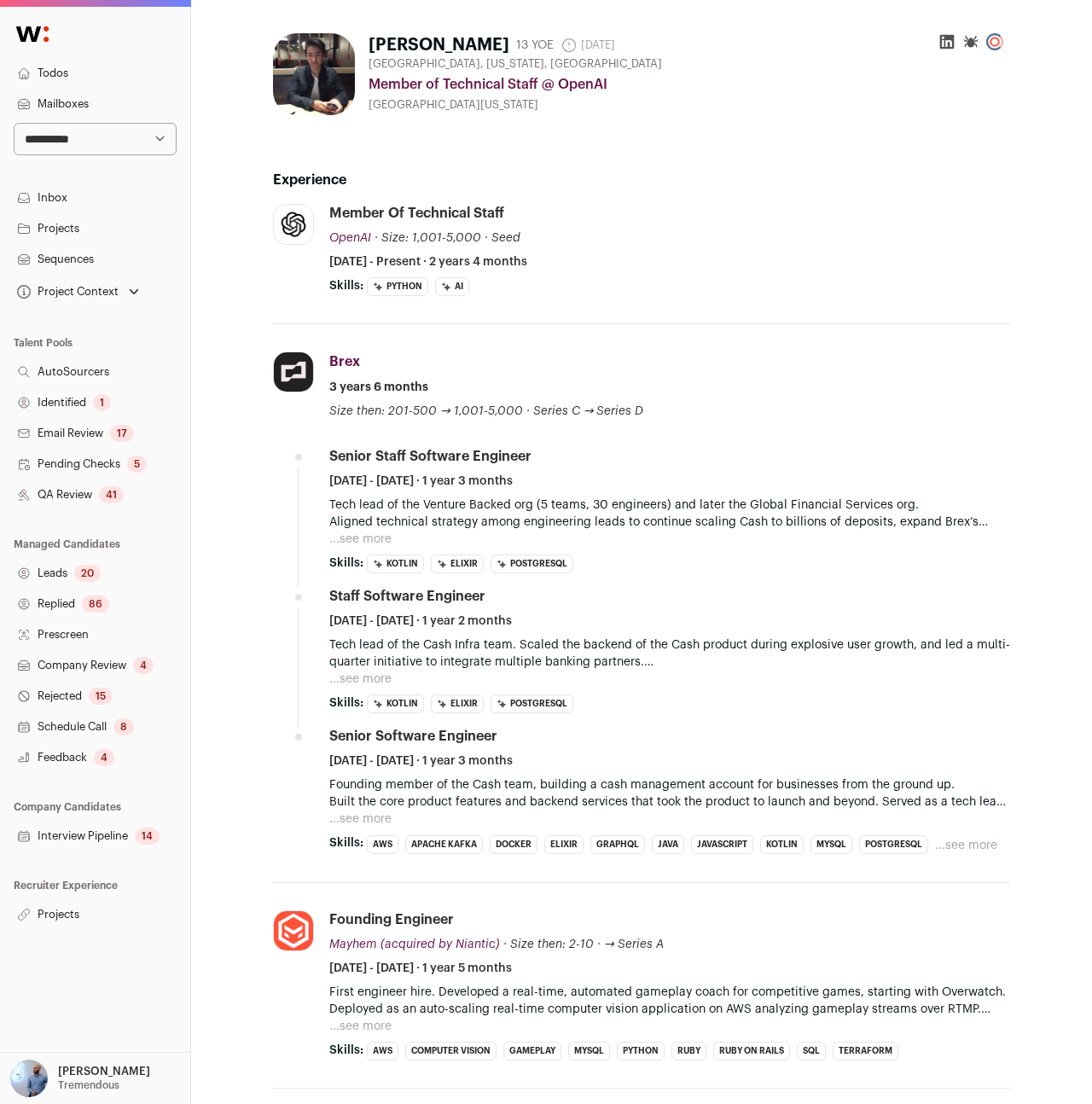
scroll to position [285, 0]
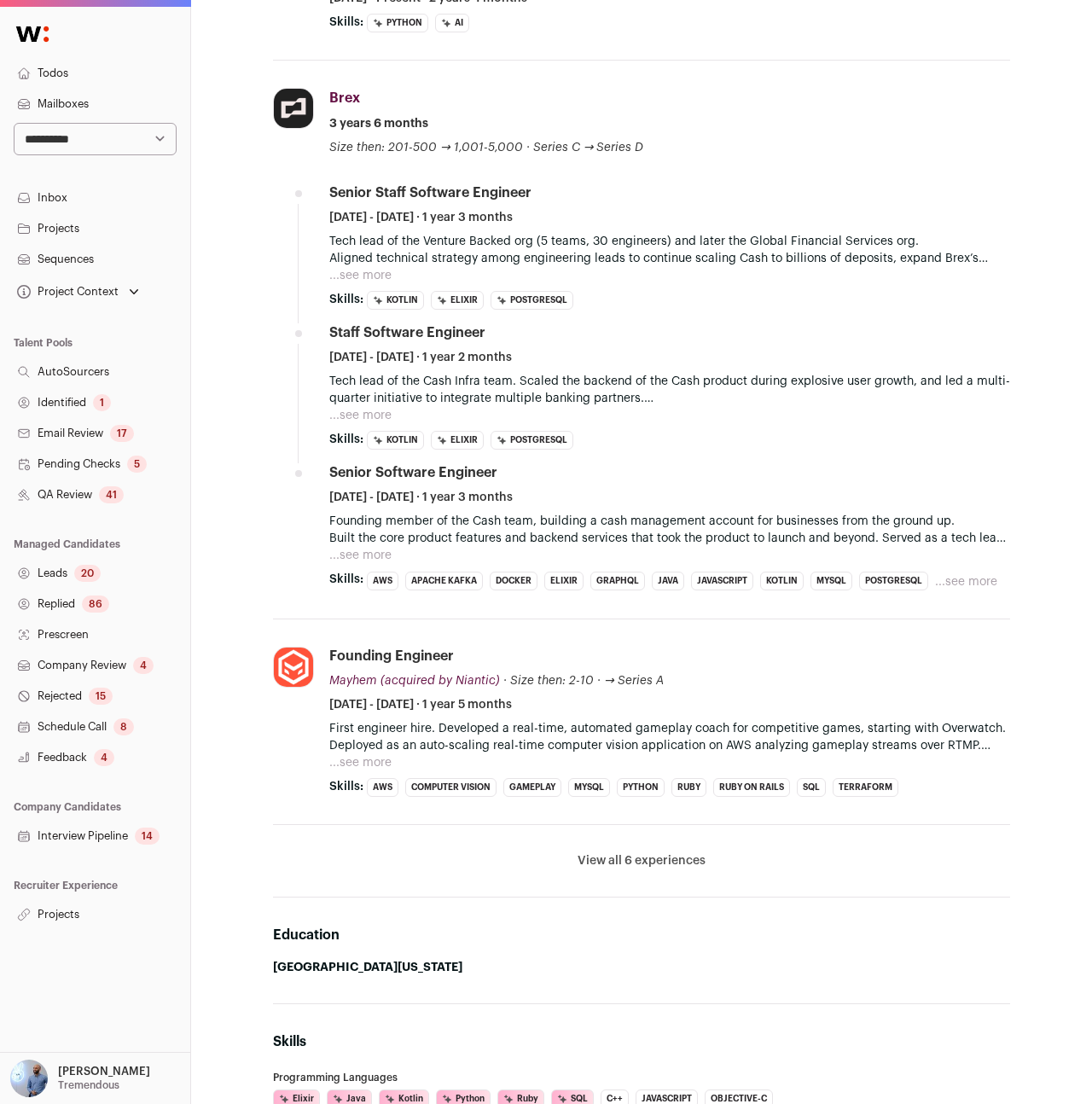
click at [660, 862] on button "View all 6 experiences" at bounding box center [641, 860] width 128 height 17
